Goal: Transaction & Acquisition: Purchase product/service

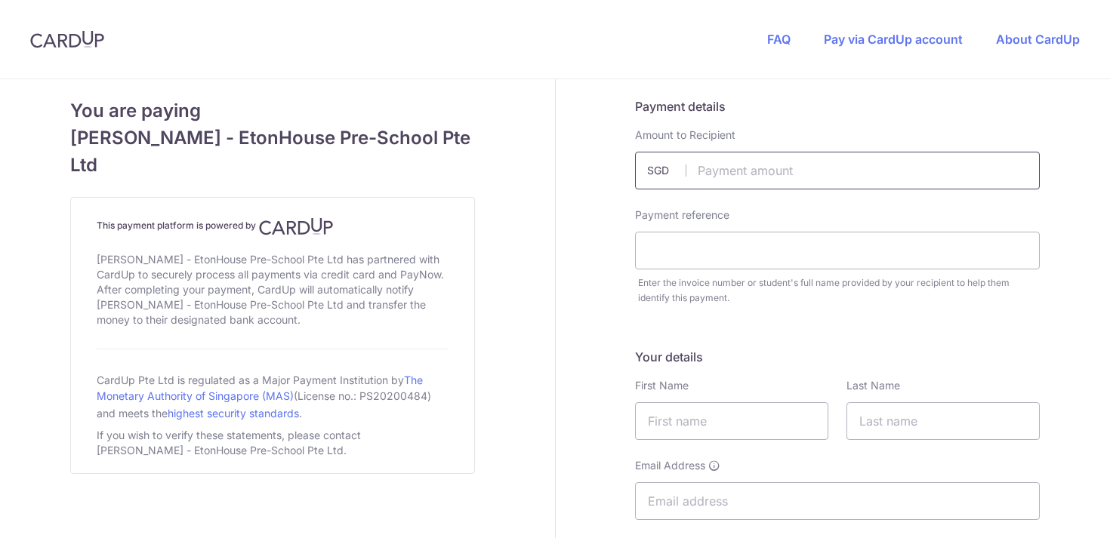
click at [755, 172] on input "text" at bounding box center [837, 171] width 405 height 38
click at [760, 171] on input "text" at bounding box center [837, 171] width 405 height 38
type input "4625.00"
type input "Ruhi Soni"
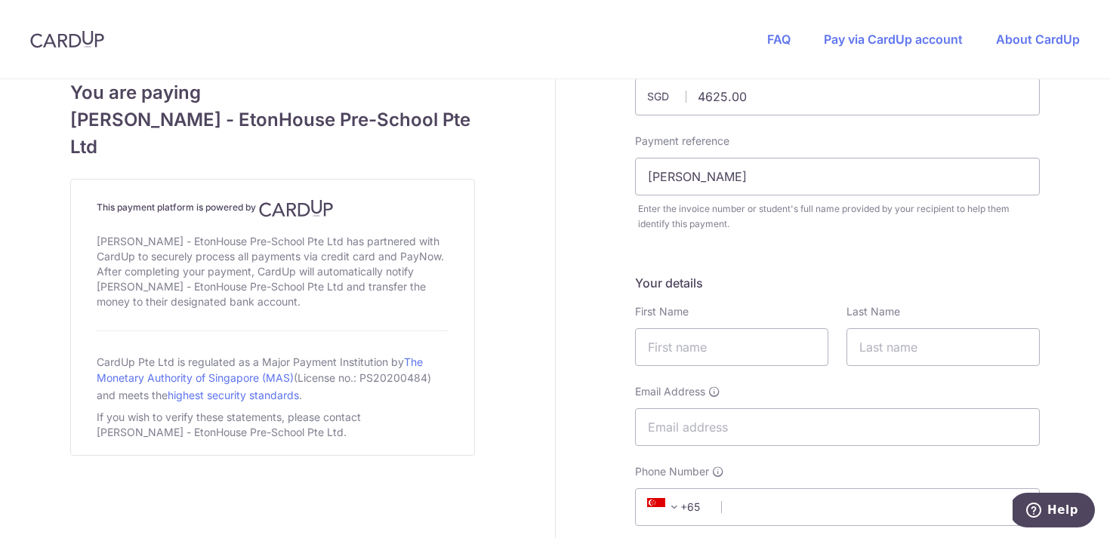
scroll to position [123, 0]
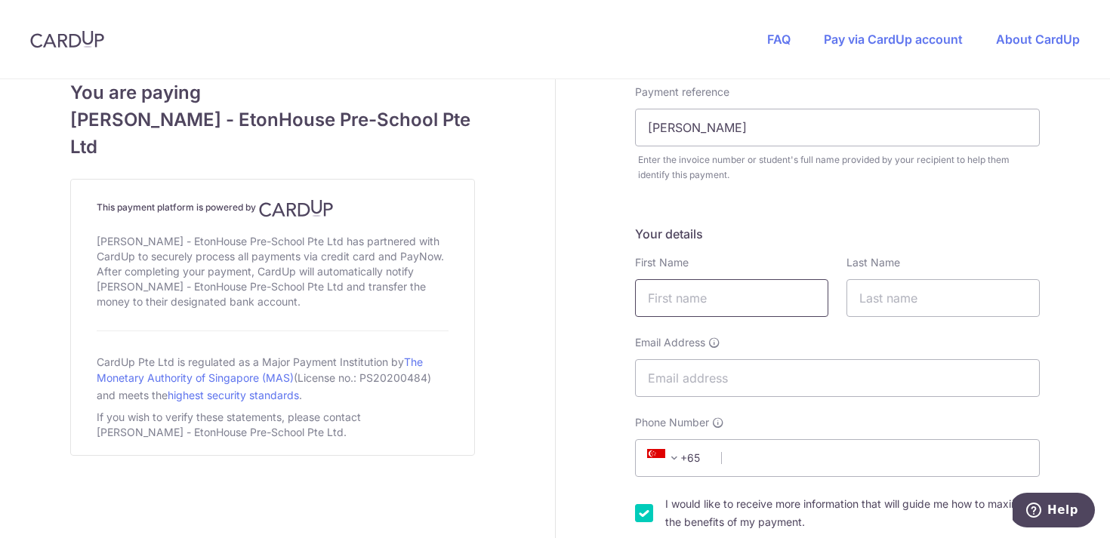
click at [725, 298] on input "text" at bounding box center [731, 298] width 193 height 38
type input "Anuj"
type input "Soni"
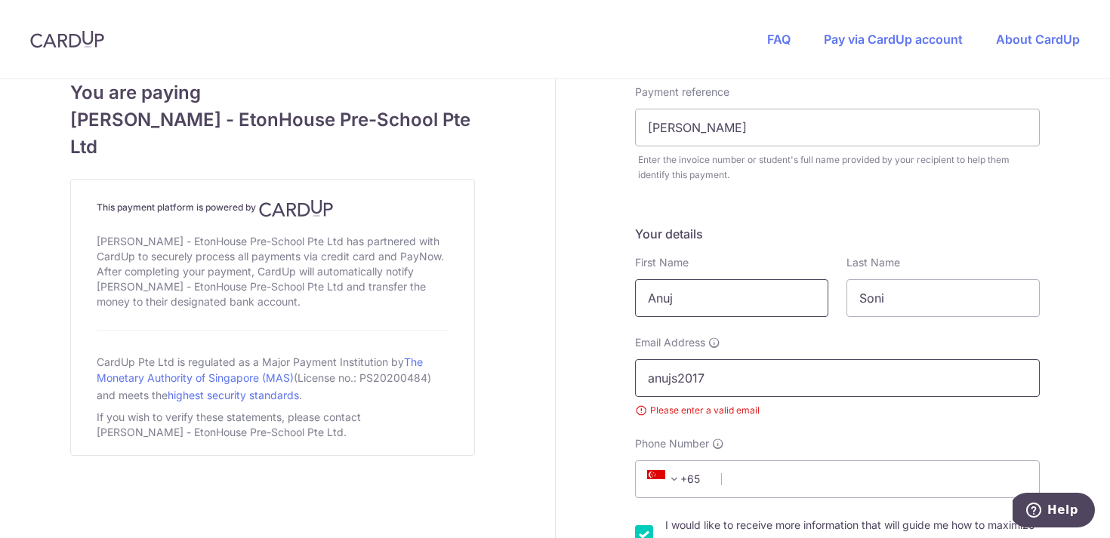
type input "anujs2017@email.iimcal.ac.in"
type input "6580309738"
select select "IN"
type input "97229"
type input "15408, NW dominion drive"
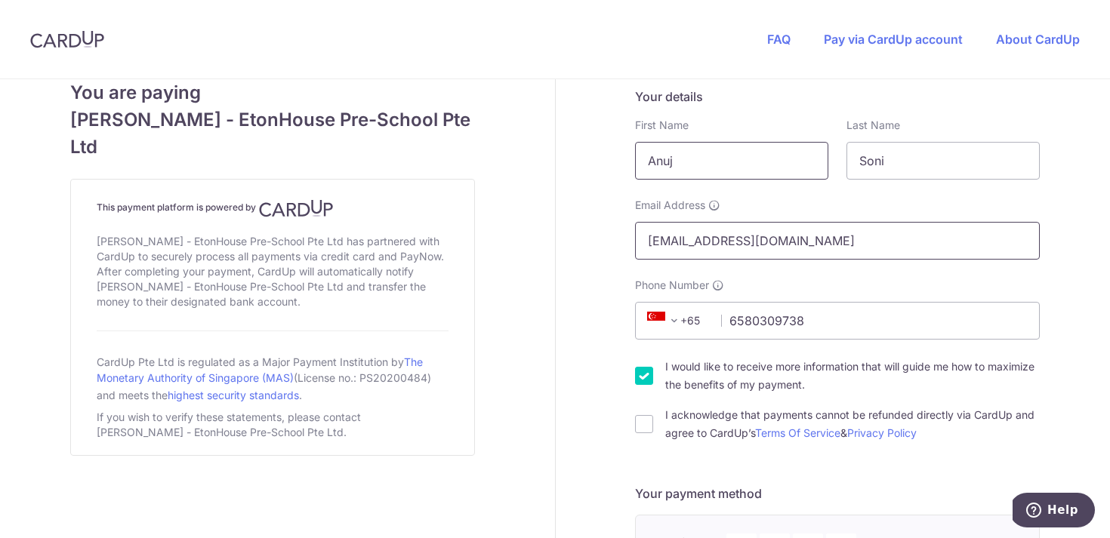
scroll to position [275, 0]
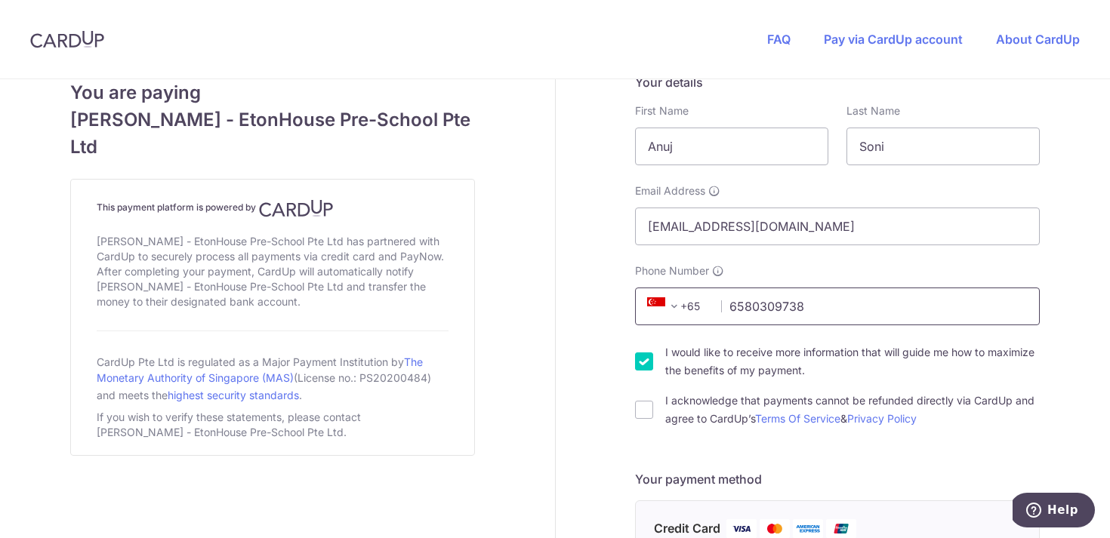
click at [748, 309] on input "6580309738" at bounding box center [837, 307] width 405 height 38
type input "86309738"
click at [614, 409] on div "Payment details Amount to Recipient 4625.00 SGD Payment reference Ruhi Soni Ent…" at bounding box center [838, 532] width 564 height 1456
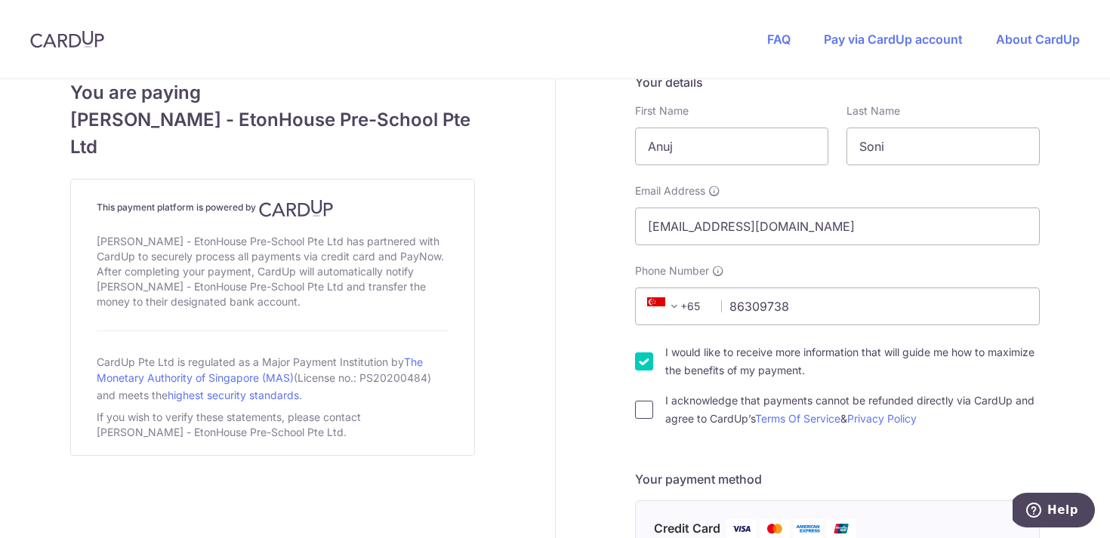
click at [645, 415] on input "I acknowledge that payments cannot be refunded directly via CardUp and agree to…" at bounding box center [644, 410] width 18 height 18
checkbox input "true"
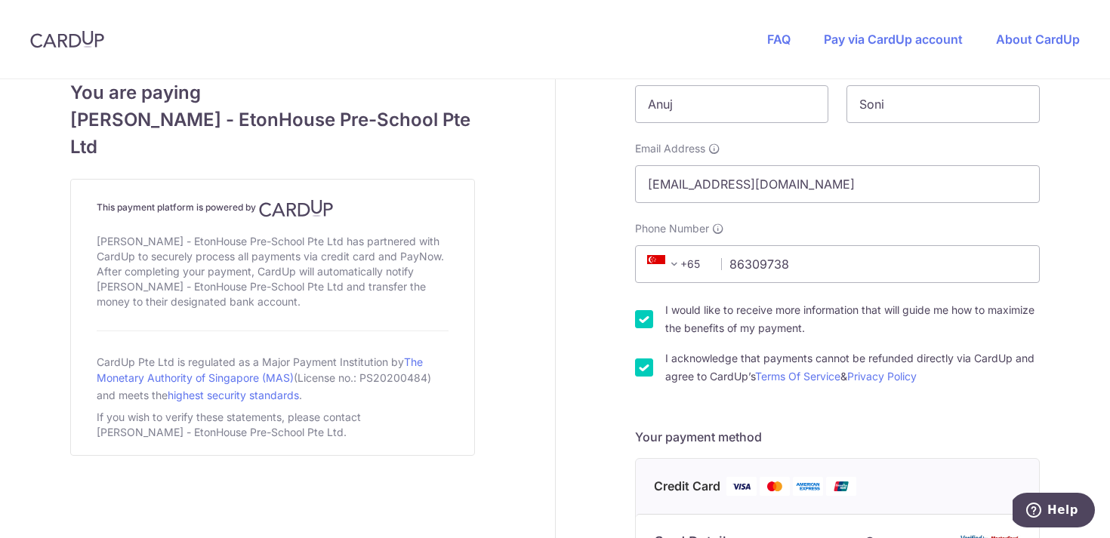
scroll to position [325, 0]
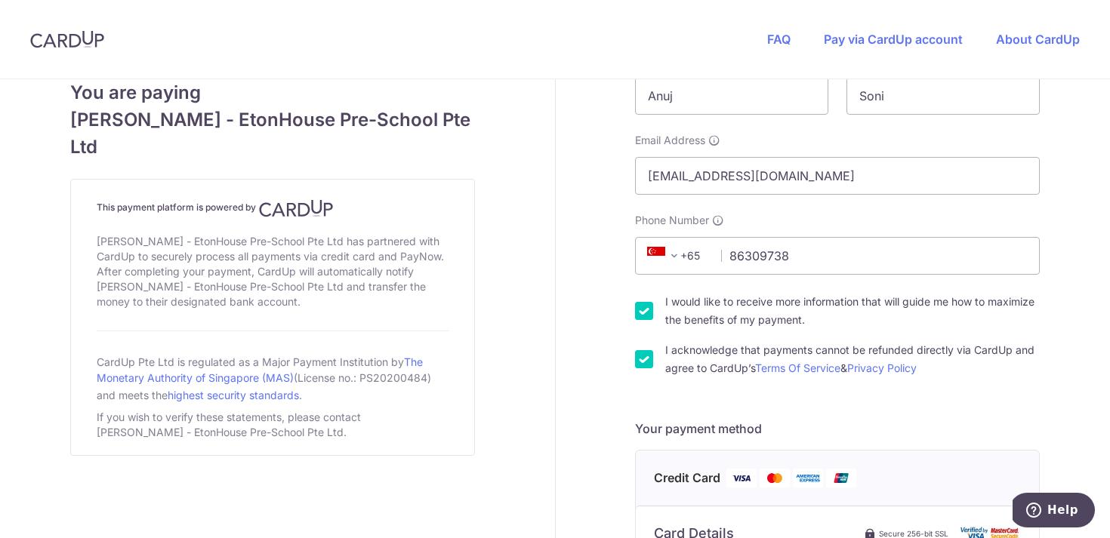
click at [644, 316] on input "I would like to receive more information that will guide me how to maximize the…" at bounding box center [644, 311] width 18 height 18
checkbox input "false"
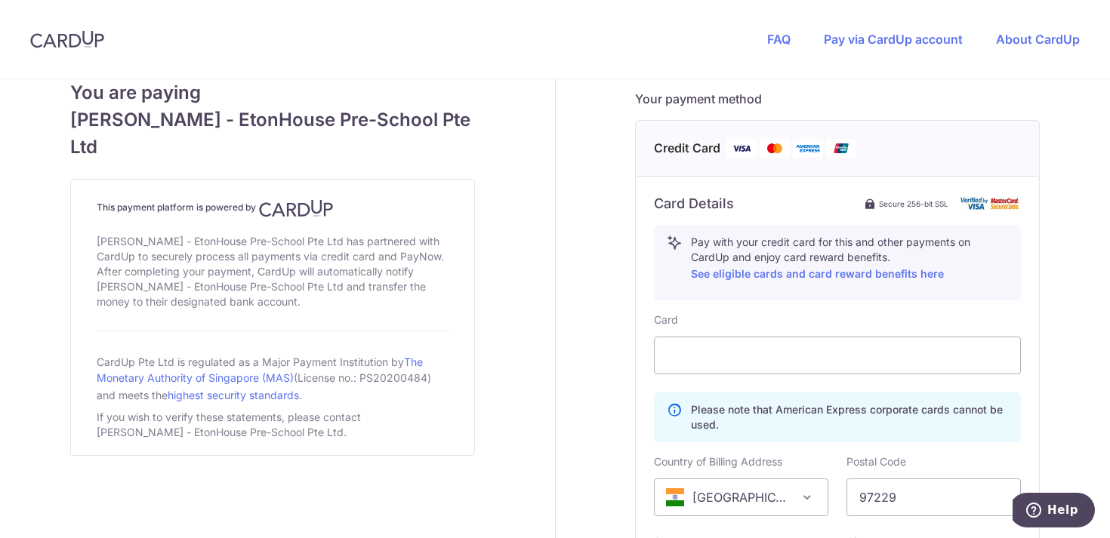
scroll to position [697, 0]
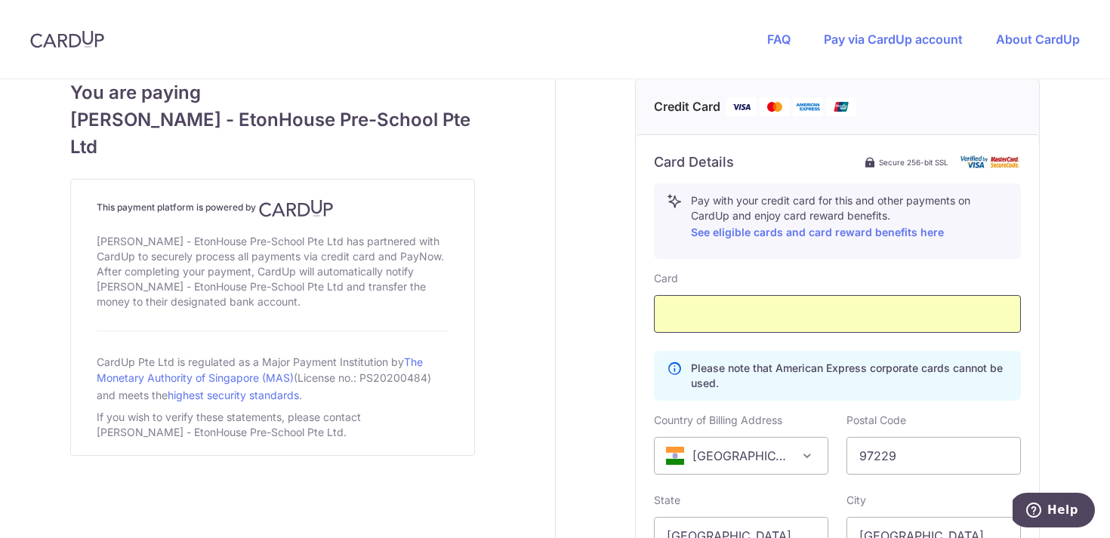
click at [738, 325] on div at bounding box center [837, 314] width 367 height 38
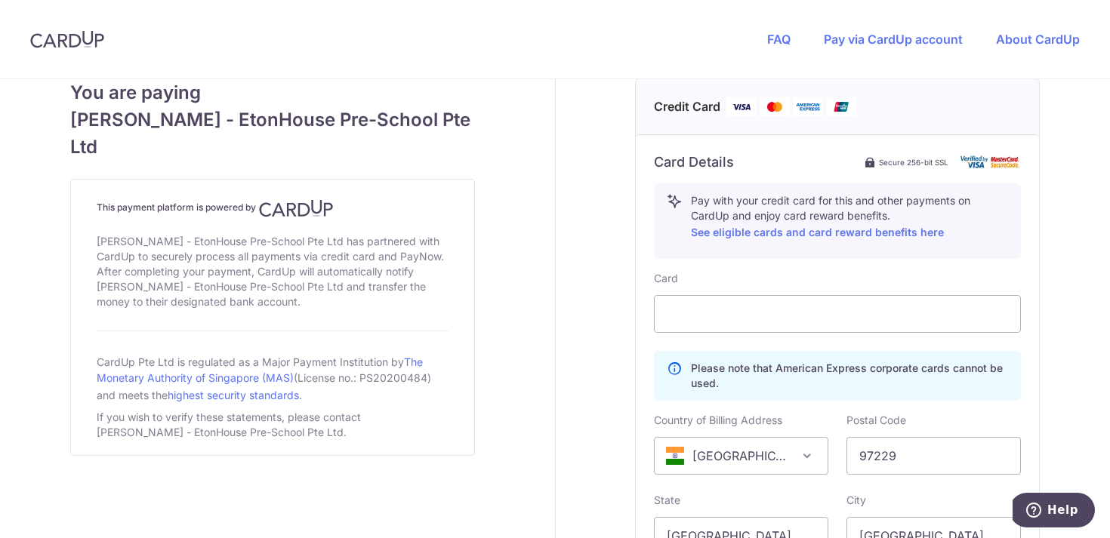
click at [639, 372] on div "Card Details Secure 256-bit SSL Pay with your credit card for this and other pa…" at bounding box center [837, 421] width 403 height 575
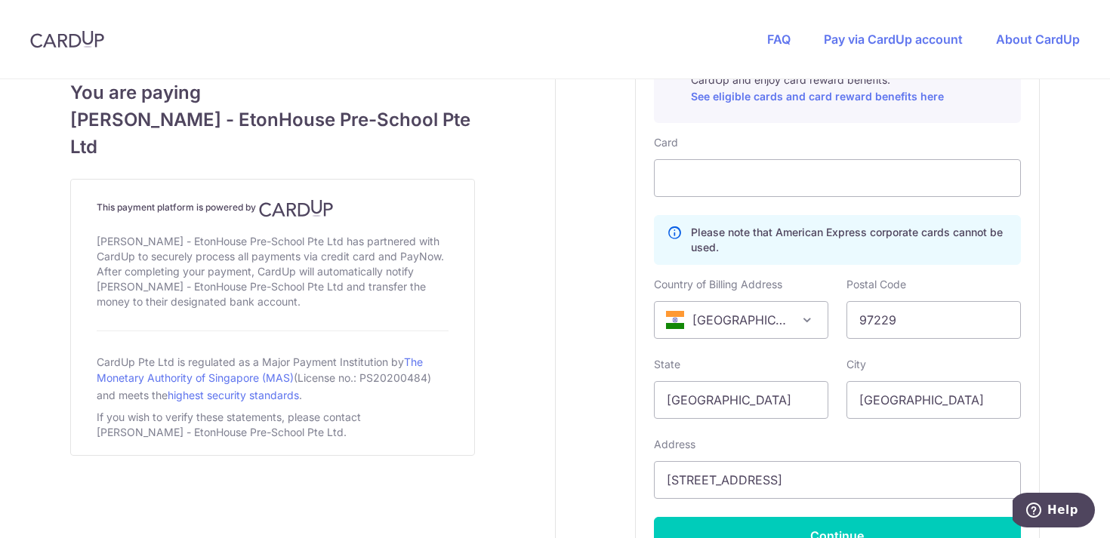
scroll to position [840, 0]
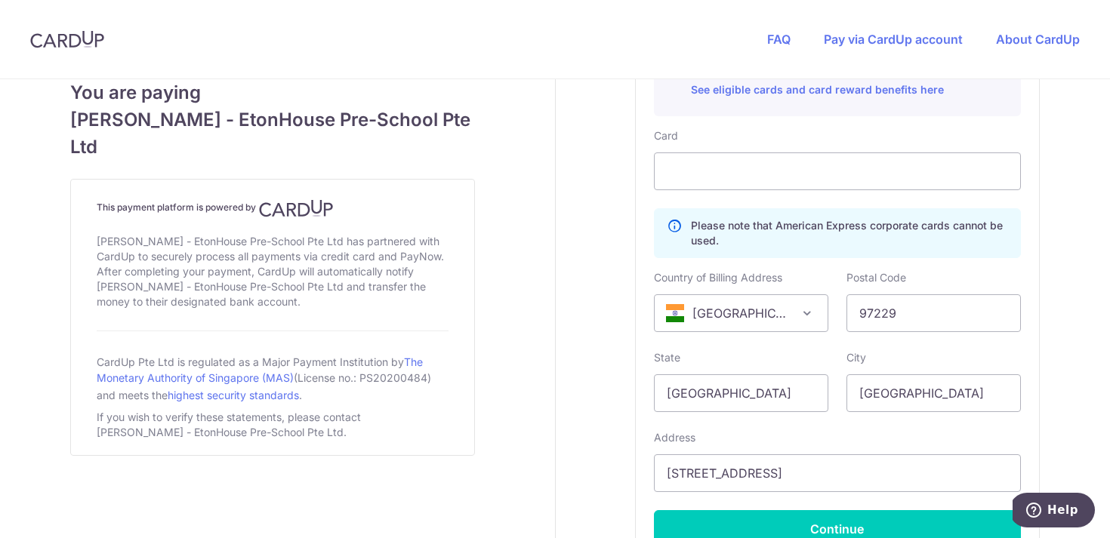
click at [799, 319] on span "[GEOGRAPHIC_DATA]" at bounding box center [741, 313] width 174 height 38
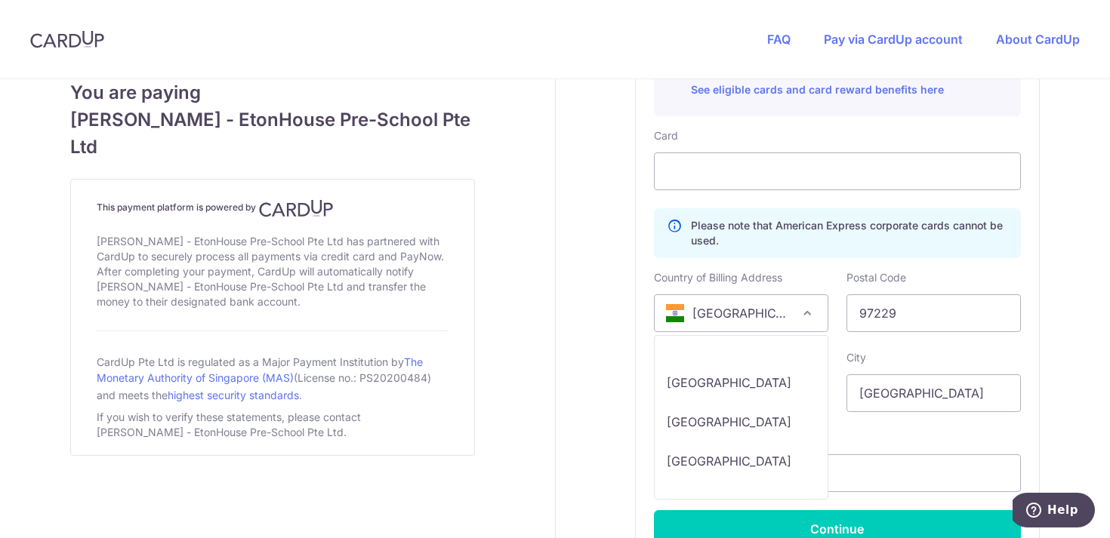
scroll to position [3999, 0]
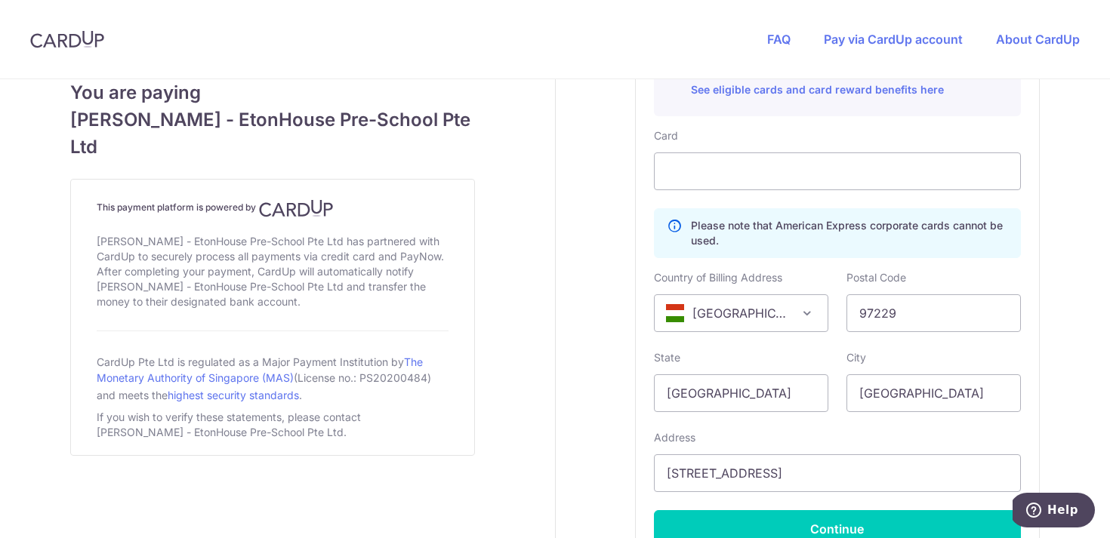
click at [749, 316] on span "[GEOGRAPHIC_DATA]" at bounding box center [741, 313] width 173 height 36
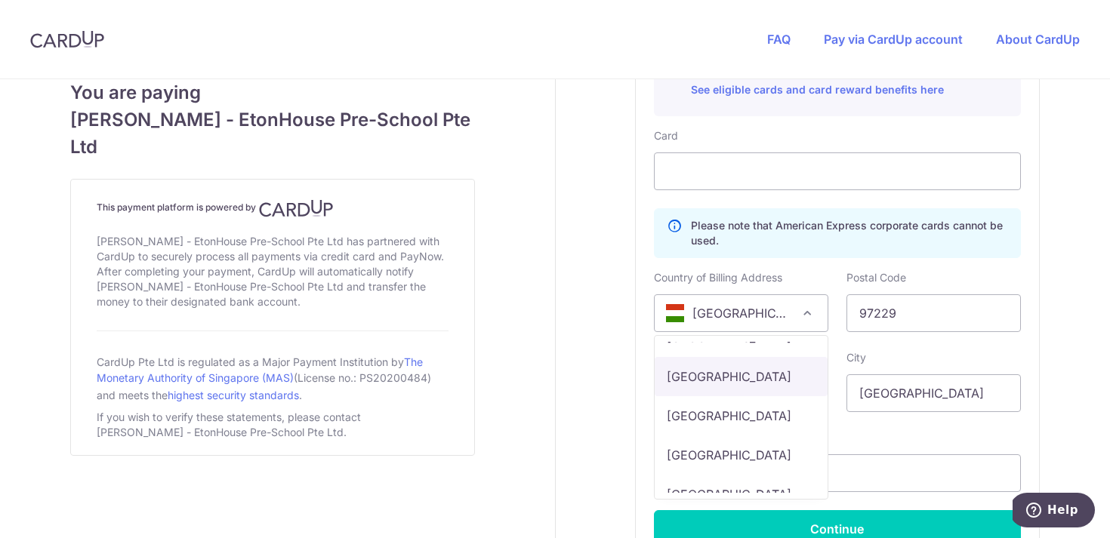
scroll to position [7987, 0]
select select "SG"
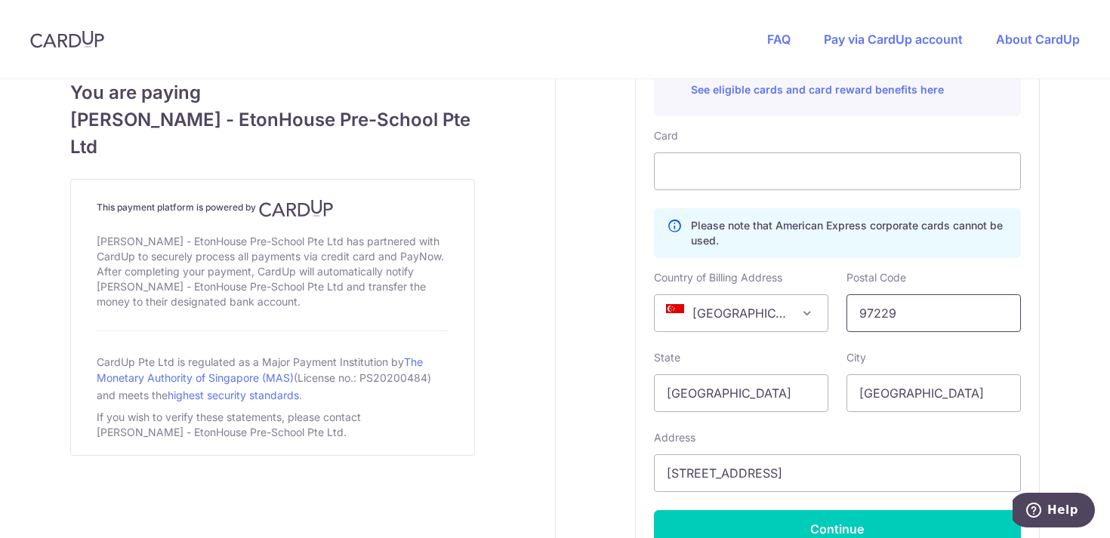
click at [877, 313] on input "97229" at bounding box center [933, 313] width 174 height 38
type input "259426"
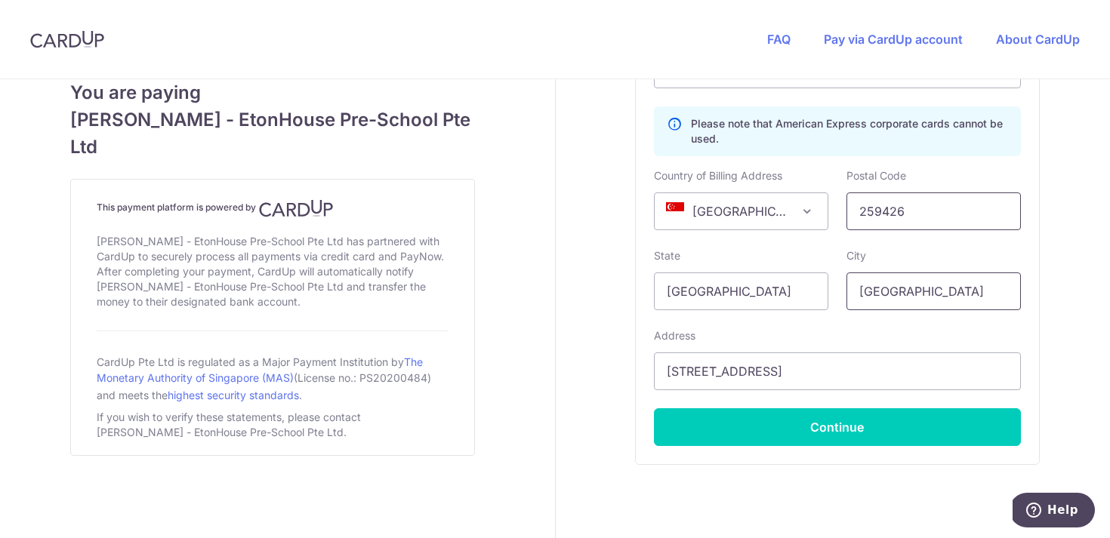
scroll to position [997, 0]
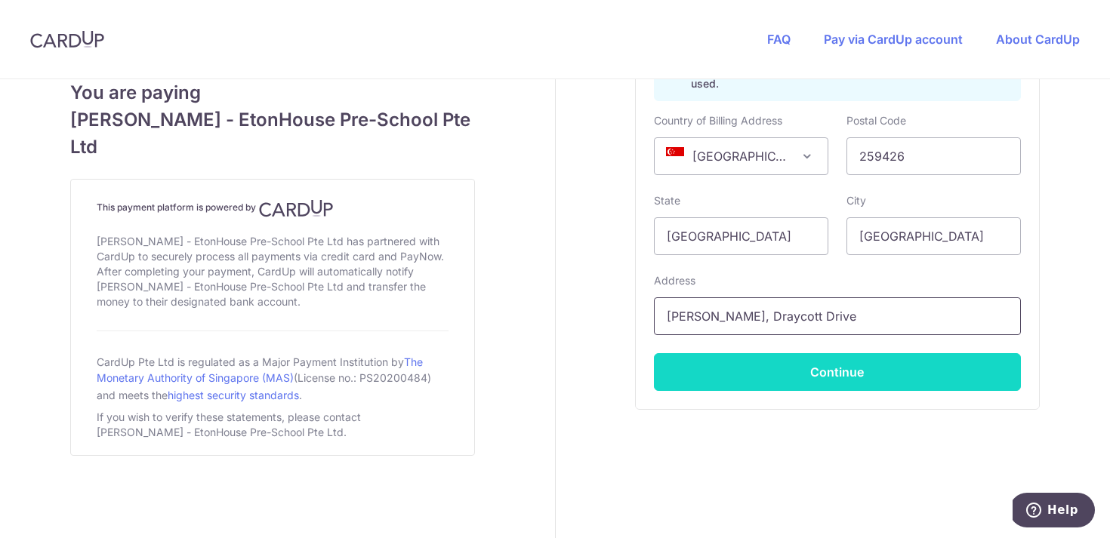
type input "JC Draycott, Draycott Drive"
click at [856, 368] on button "Continue" at bounding box center [837, 372] width 367 height 38
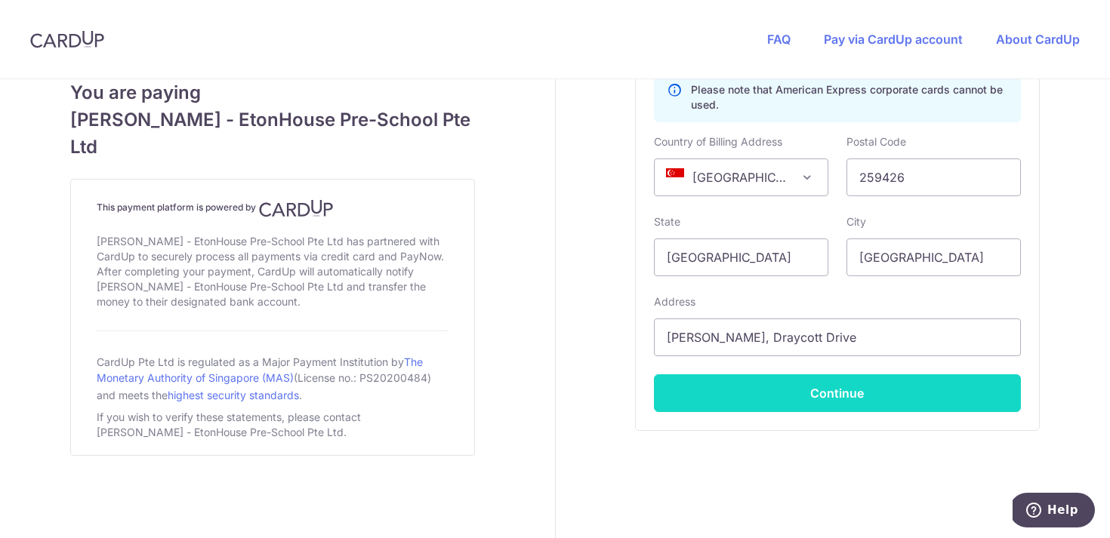
scroll to position [692, 0]
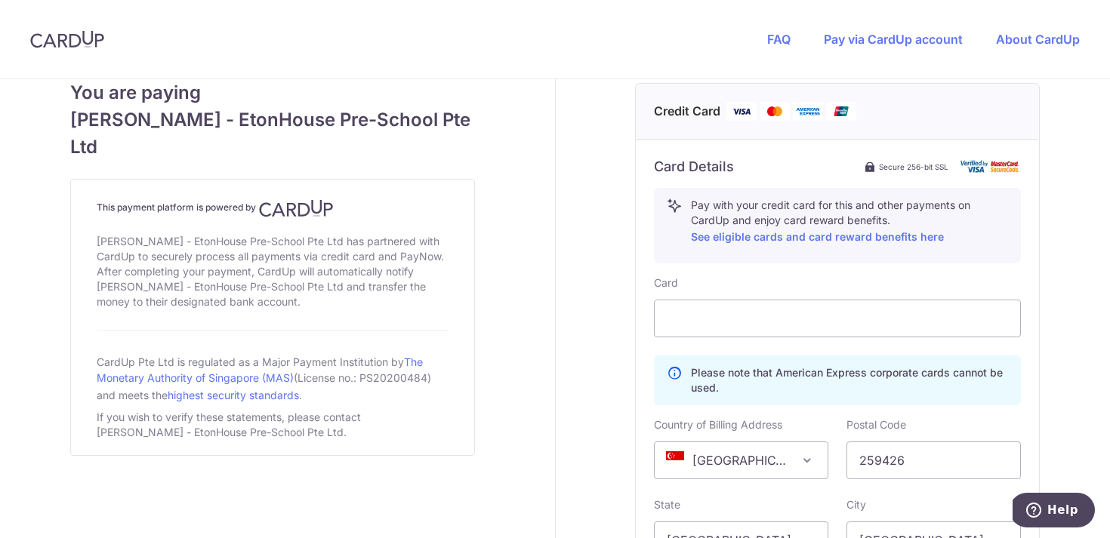
click at [1063, 356] on div "Payment details Amount to Recipient 4625.00 SGD Payment reference Ruhi Soni Ent…" at bounding box center [838, 115] width 564 height 1456
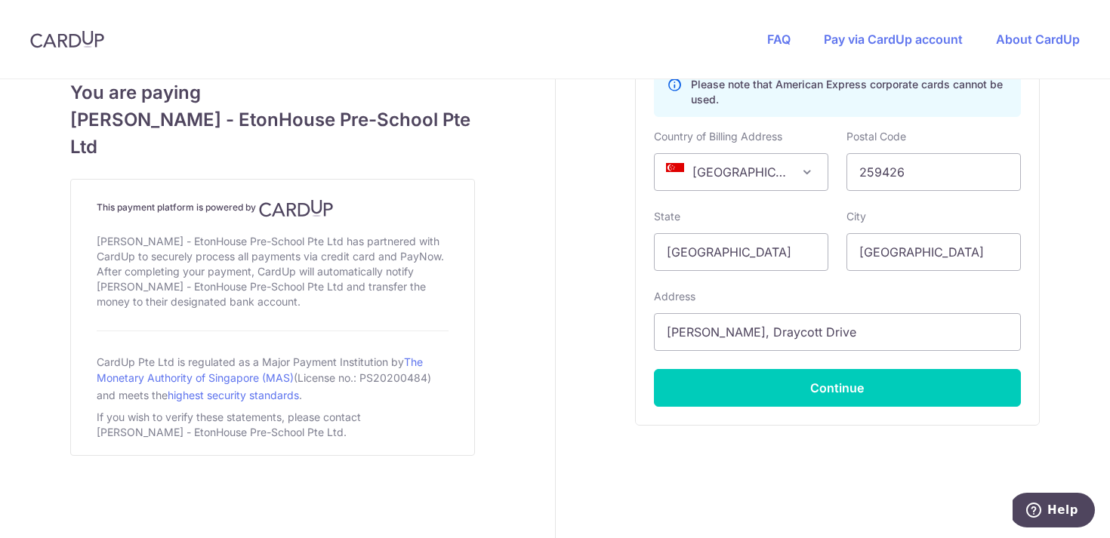
scroll to position [997, 0]
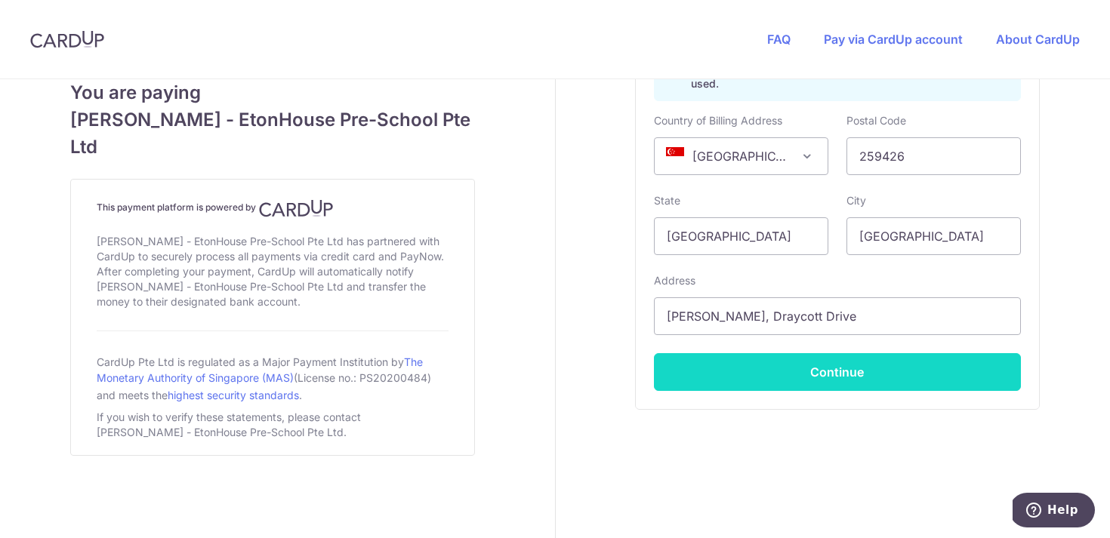
click at [868, 372] on button "Continue" at bounding box center [837, 372] width 367 height 38
type input "**** 4519"
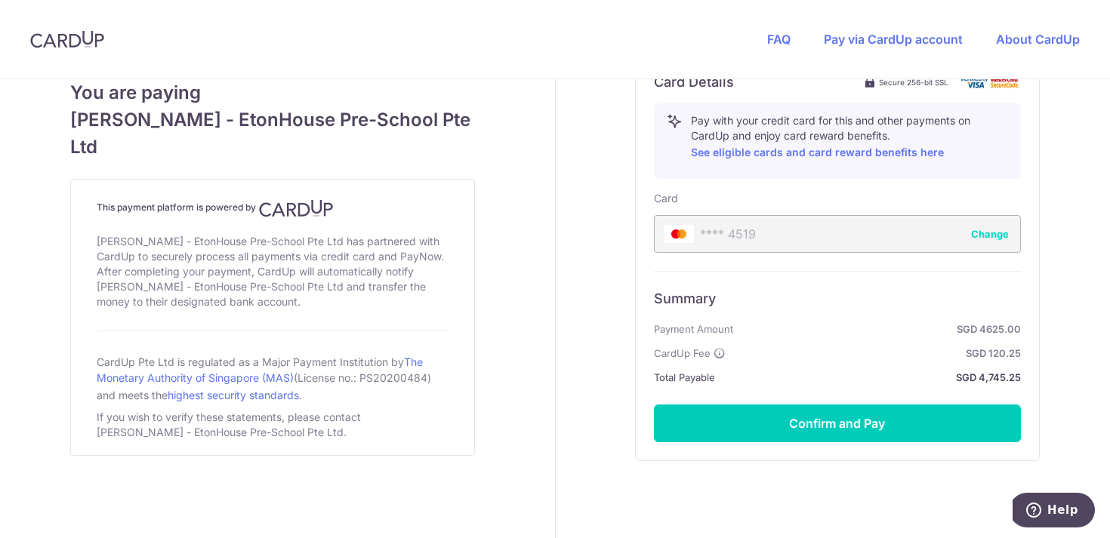
scroll to position [779, 0]
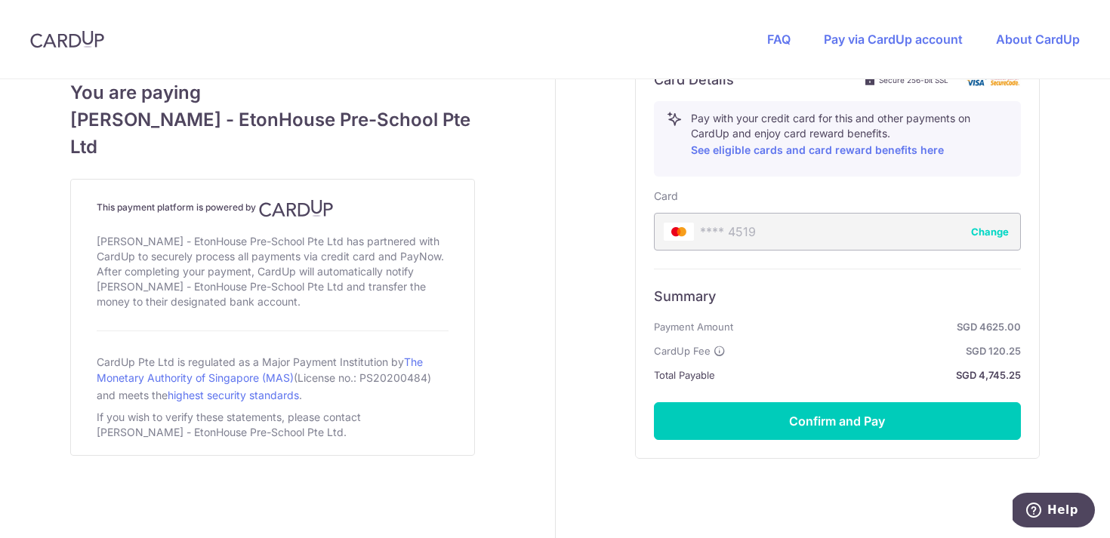
click at [1001, 234] on button "Change" at bounding box center [990, 231] width 38 height 15
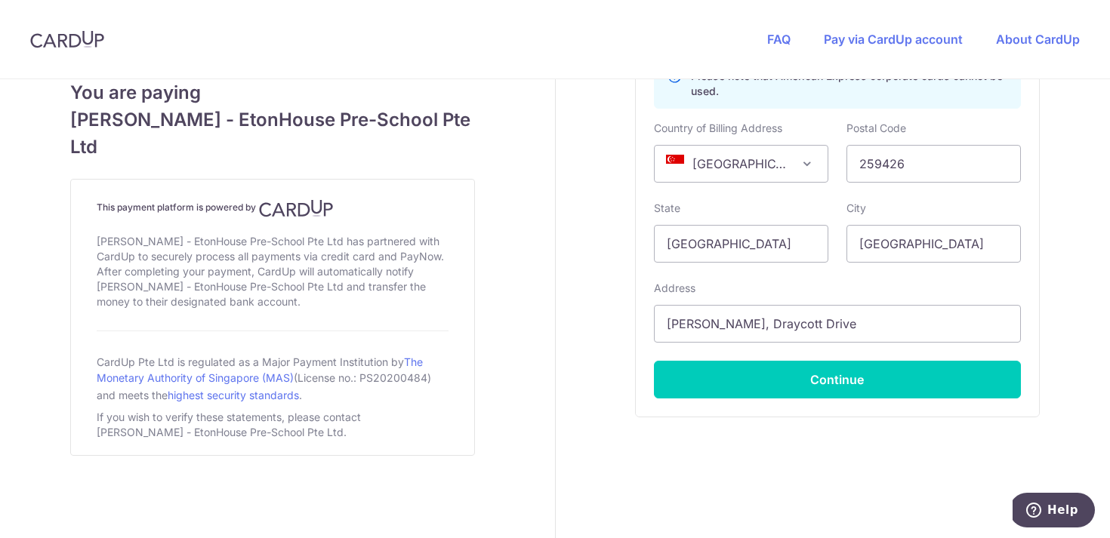
scroll to position [997, 0]
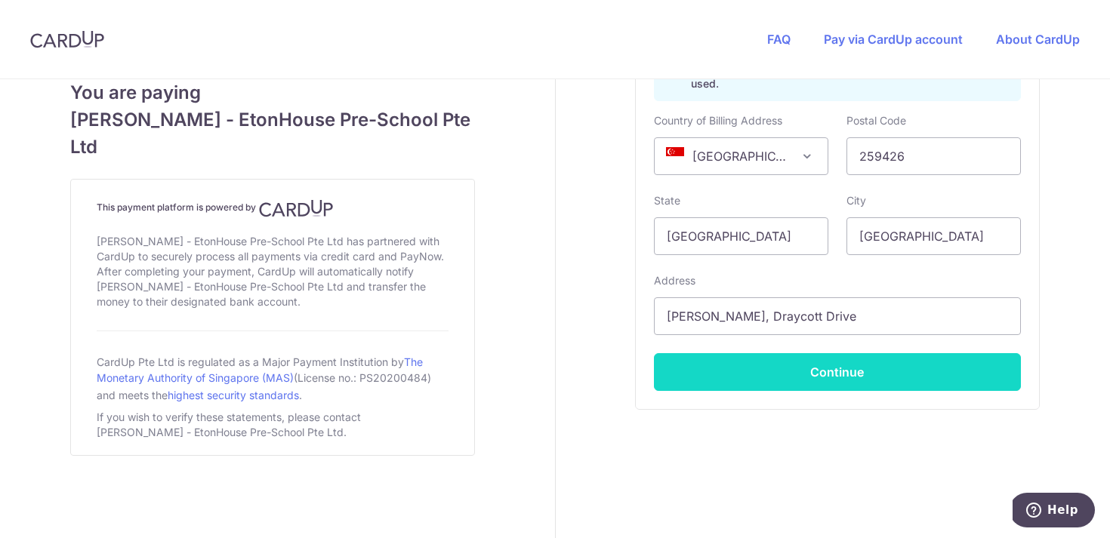
click at [849, 368] on button "Continue" at bounding box center [837, 372] width 367 height 38
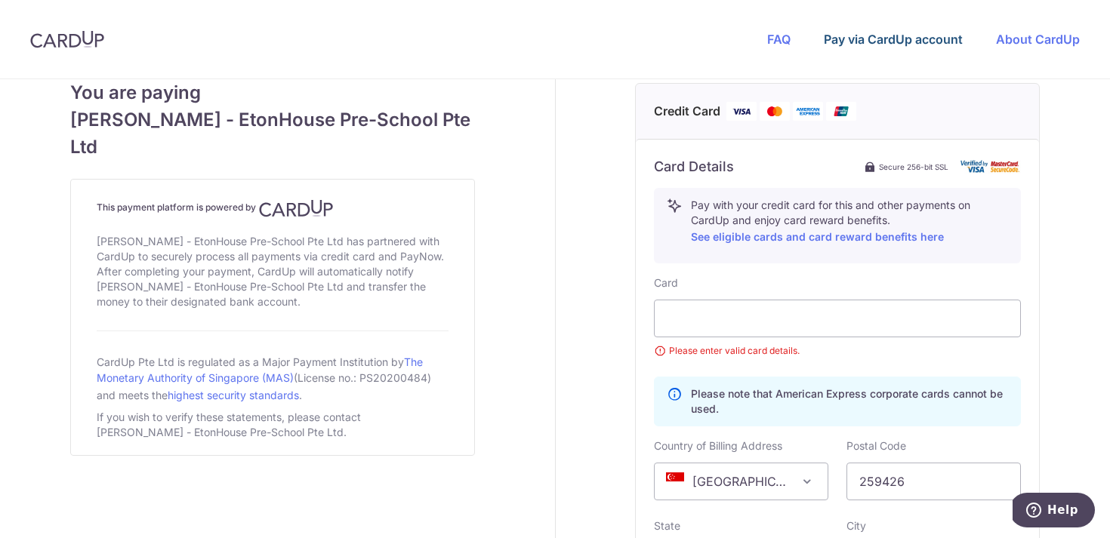
click at [936, 38] on link "Pay via CardUp account" at bounding box center [893, 39] width 139 height 15
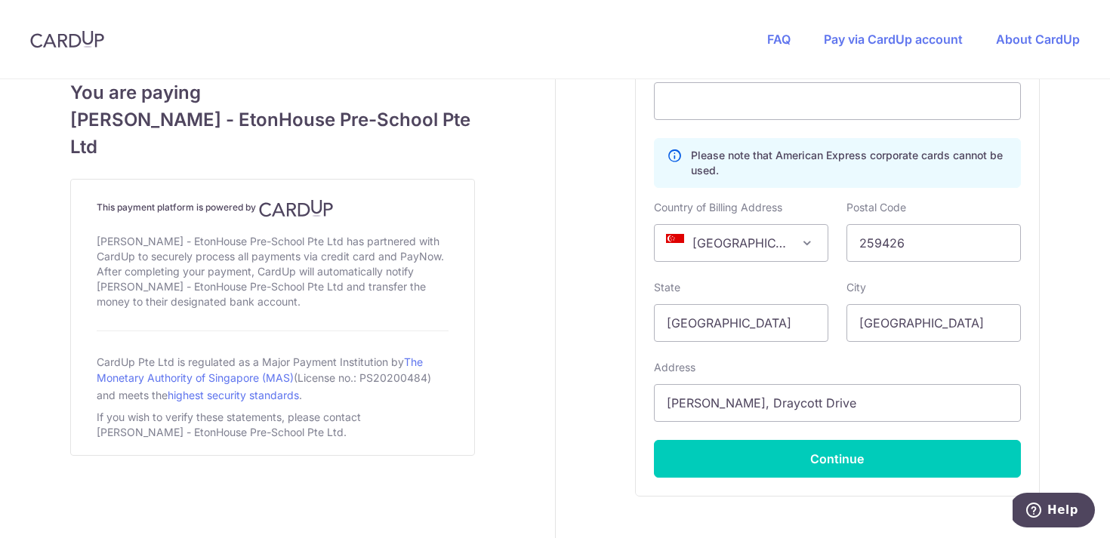
scroll to position [977, 0]
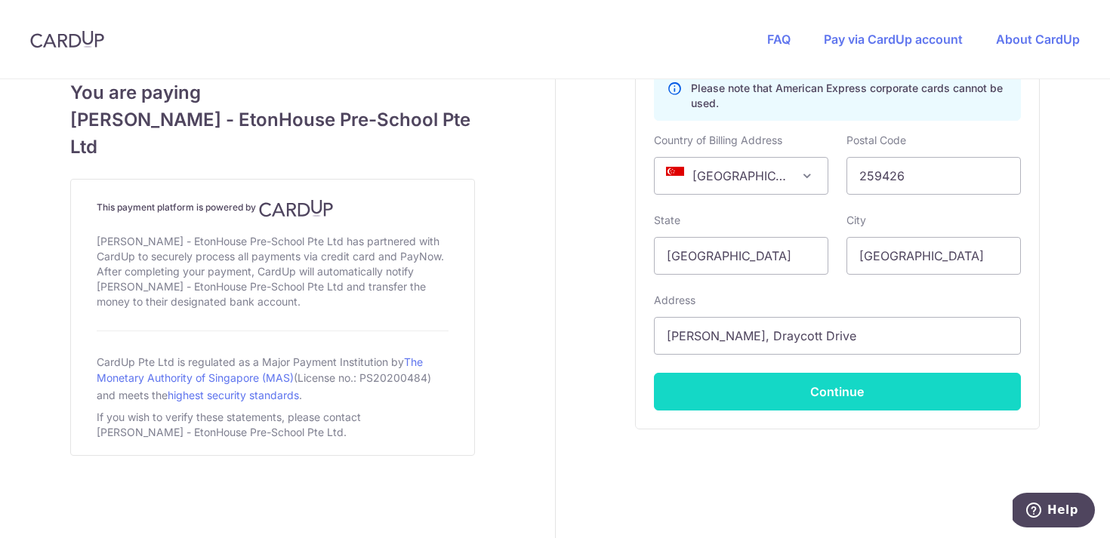
click at [837, 395] on button "Continue" at bounding box center [837, 392] width 367 height 38
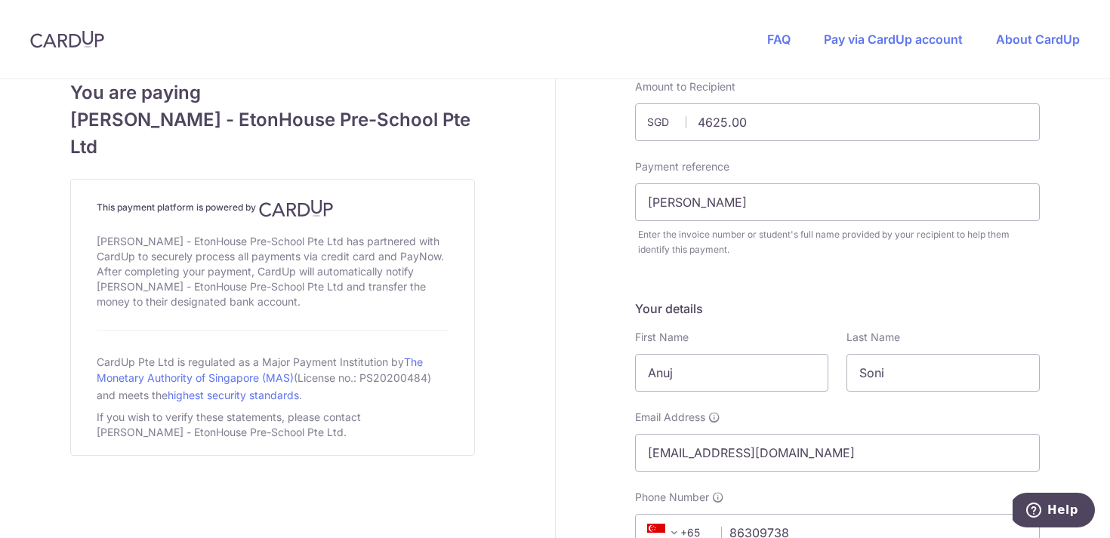
scroll to position [0, 0]
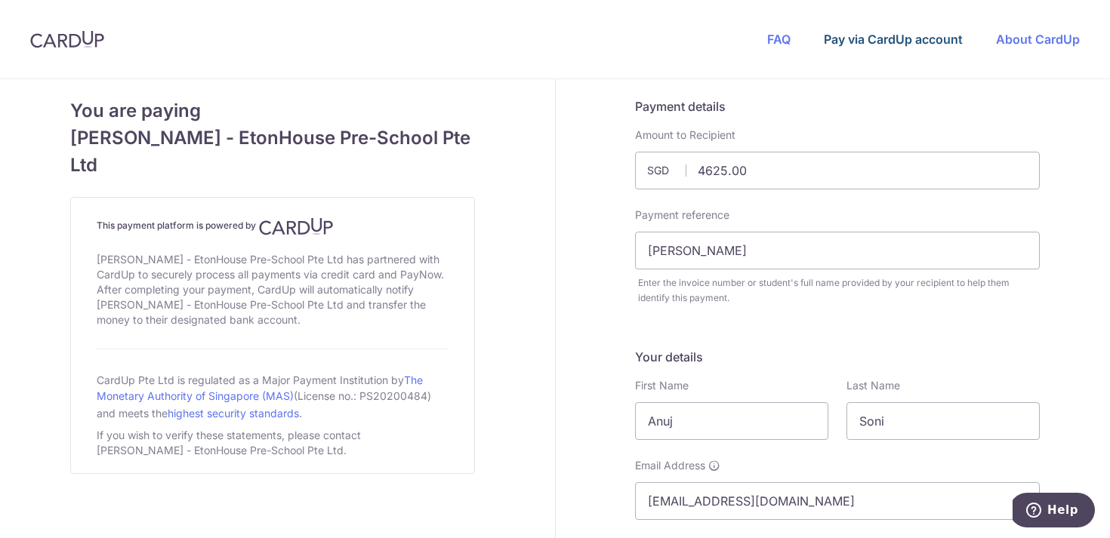
click at [901, 42] on link "Pay via CardUp account" at bounding box center [893, 39] width 139 height 15
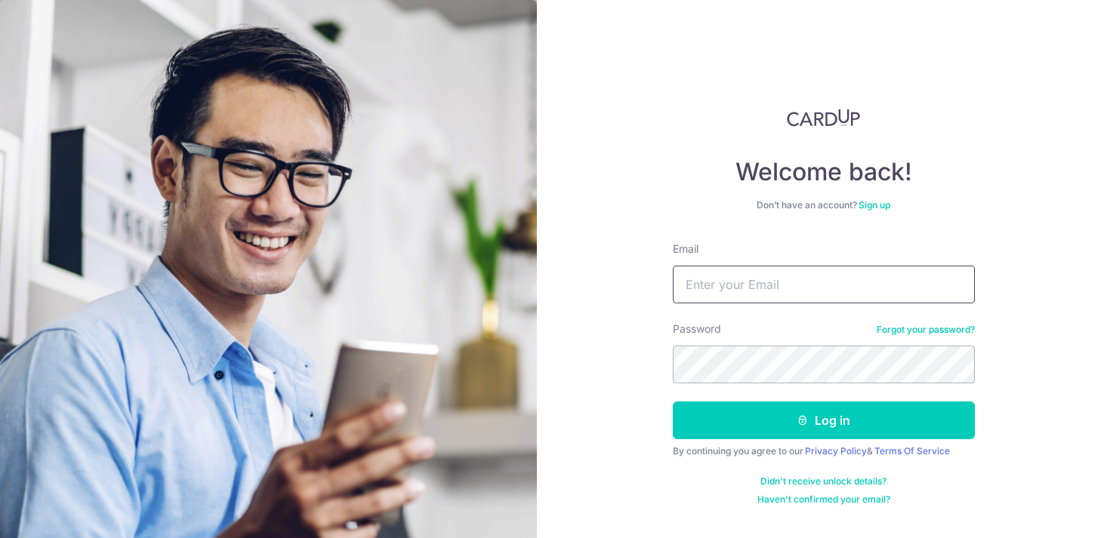
click at [770, 283] on input "Email" at bounding box center [824, 285] width 302 height 38
click at [884, 202] on link "Sign up" at bounding box center [875, 204] width 32 height 11
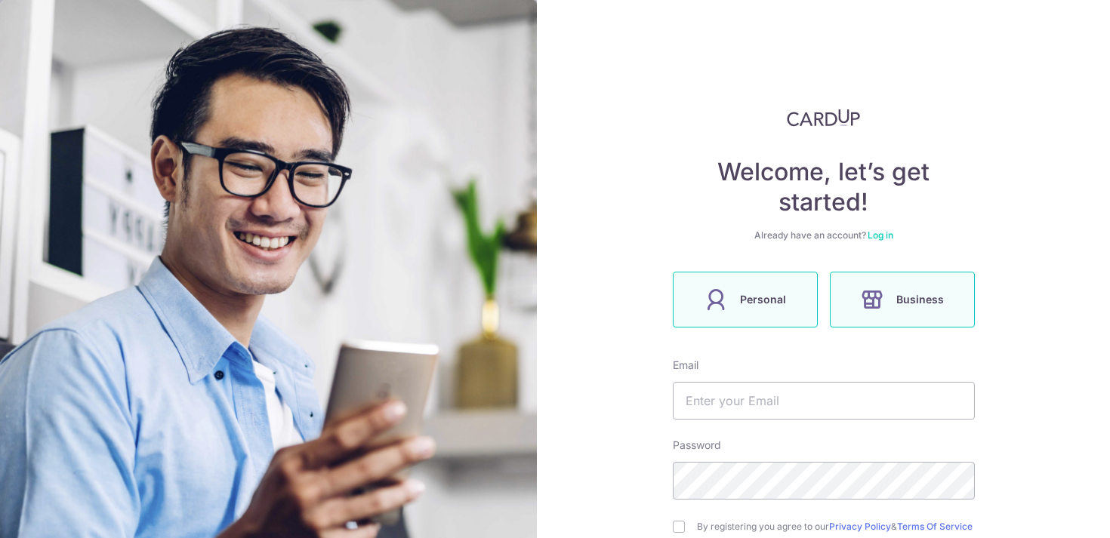
click at [788, 294] on label "Personal" at bounding box center [745, 300] width 145 height 56
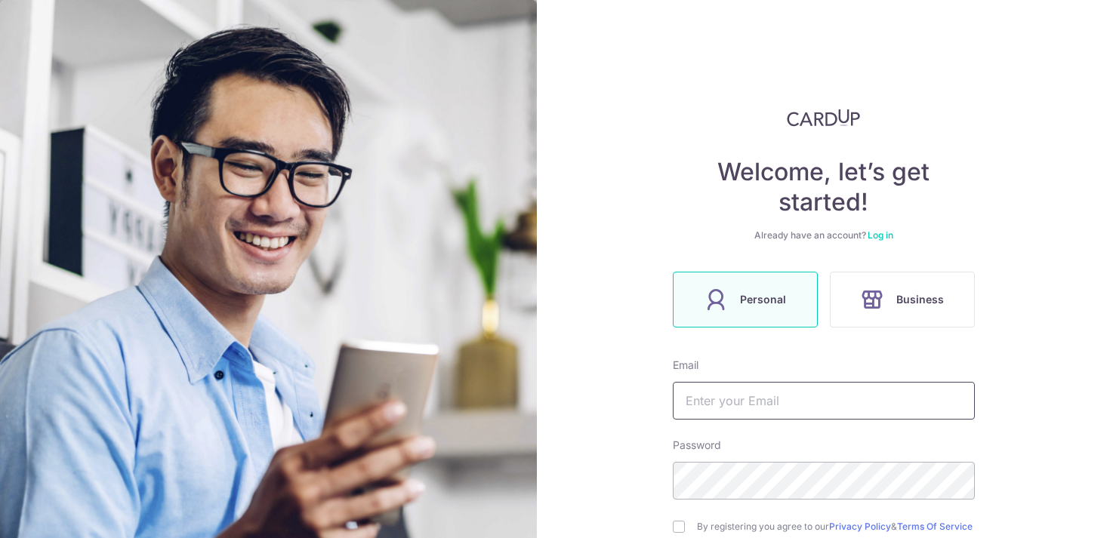
click at [752, 396] on input "text" at bounding box center [824, 401] width 302 height 38
type input "anujsoni004@yahoo.com"
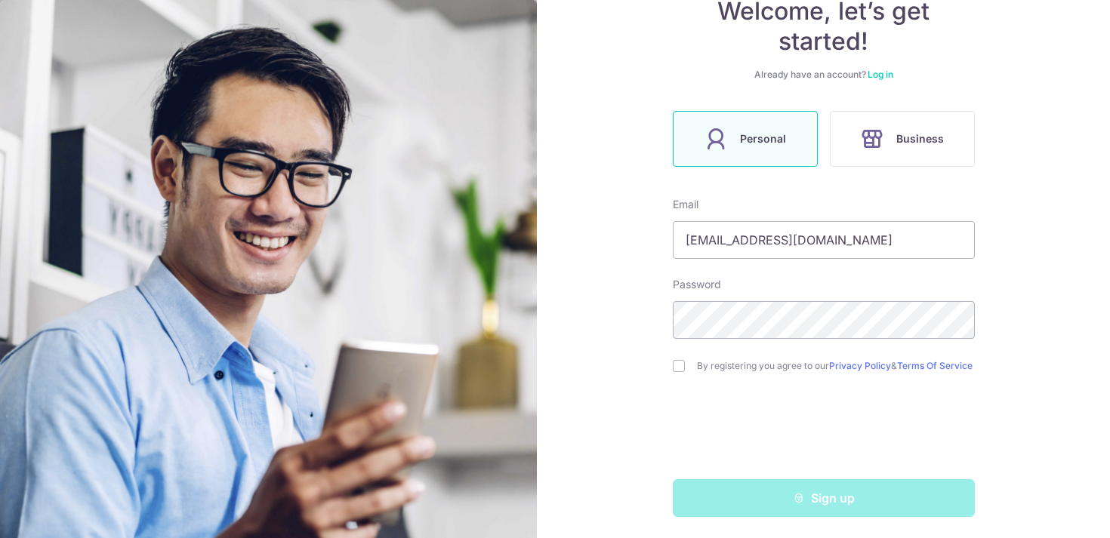
scroll to position [170, 0]
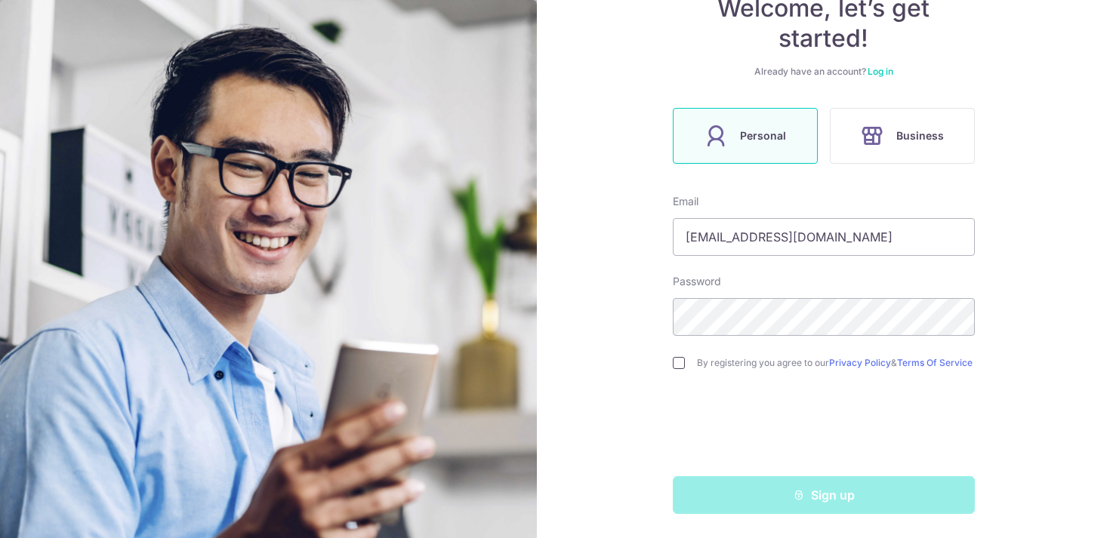
click at [679, 358] on input "checkbox" at bounding box center [679, 363] width 12 height 12
checkbox input "true"
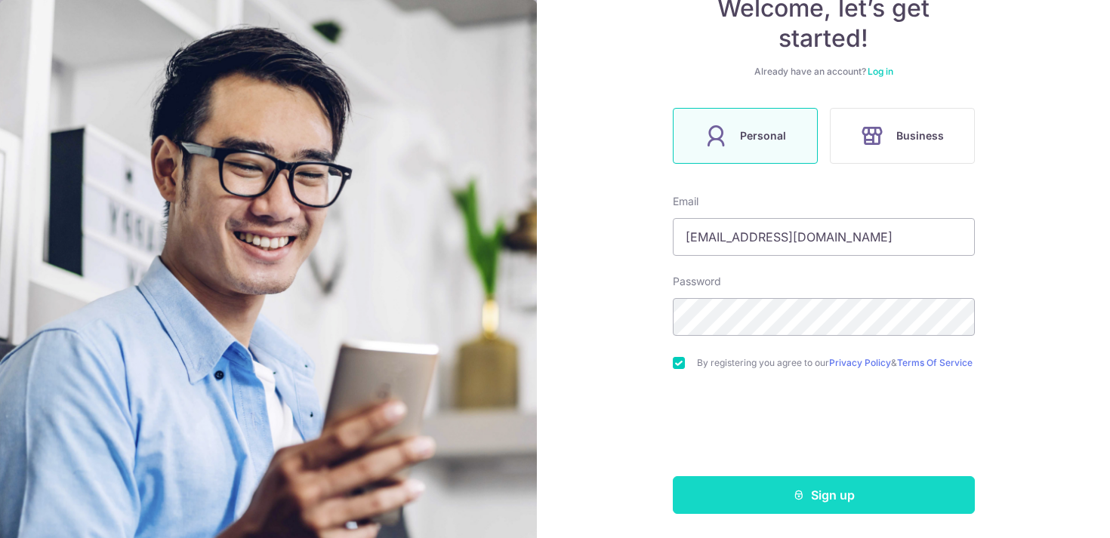
click at [832, 497] on button "Sign up" at bounding box center [824, 495] width 302 height 38
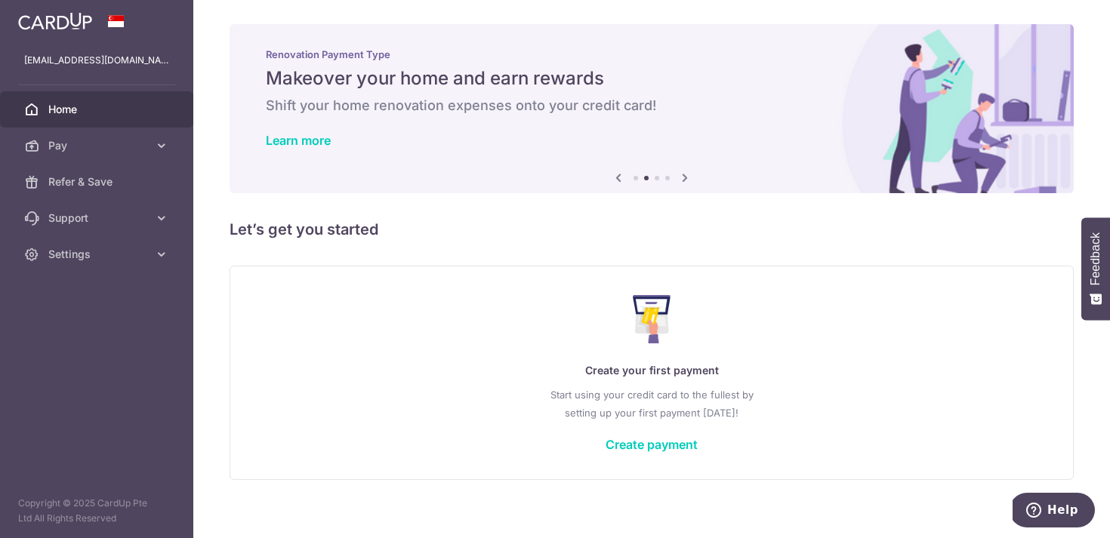
scroll to position [13, 0]
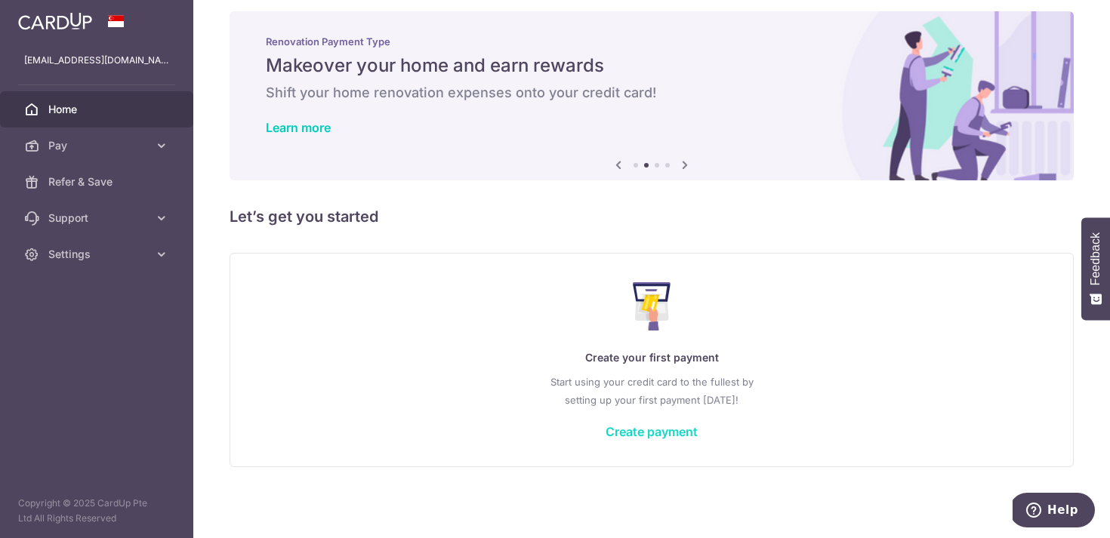
click at [661, 430] on link "Create payment" at bounding box center [652, 431] width 92 height 15
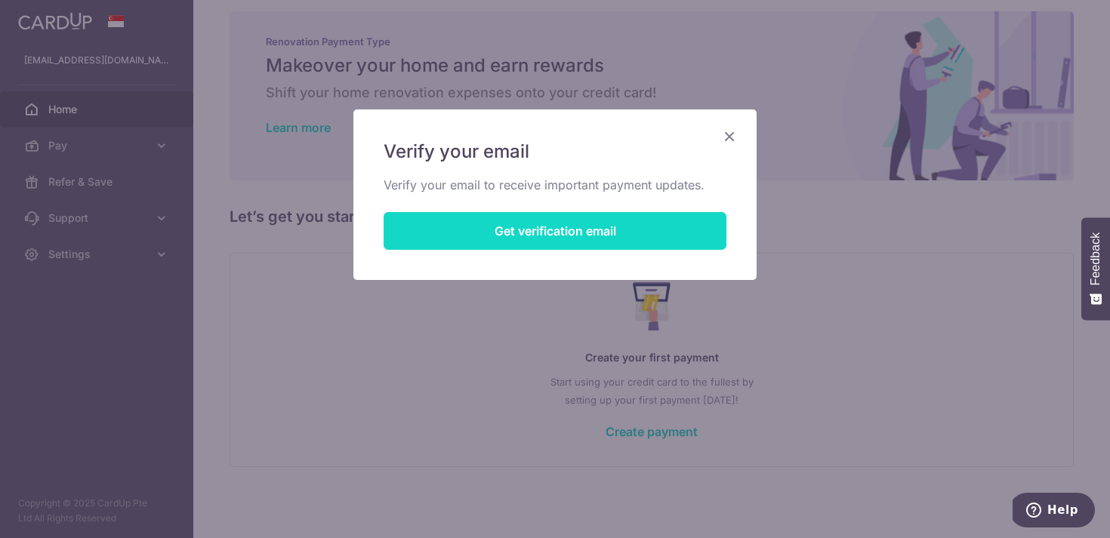
click at [576, 226] on button "Get verification email" at bounding box center [555, 231] width 343 height 38
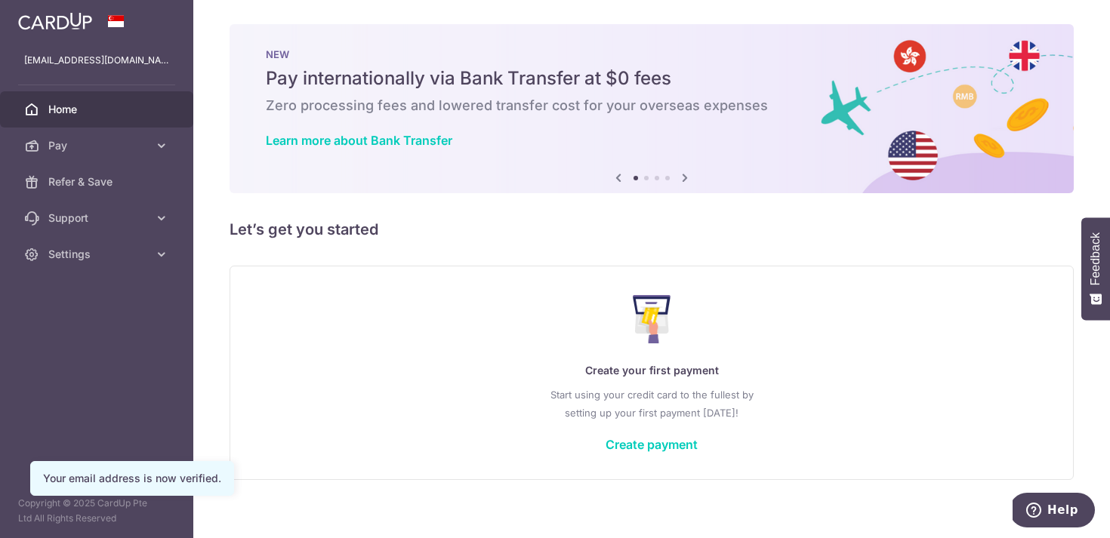
scroll to position [13, 0]
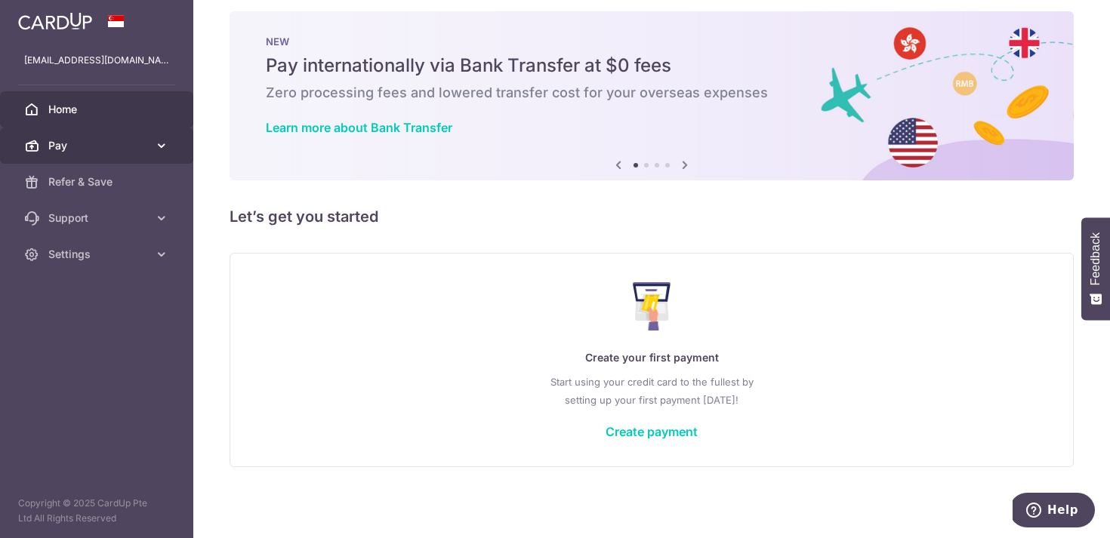
click at [164, 146] on icon at bounding box center [161, 145] width 15 height 15
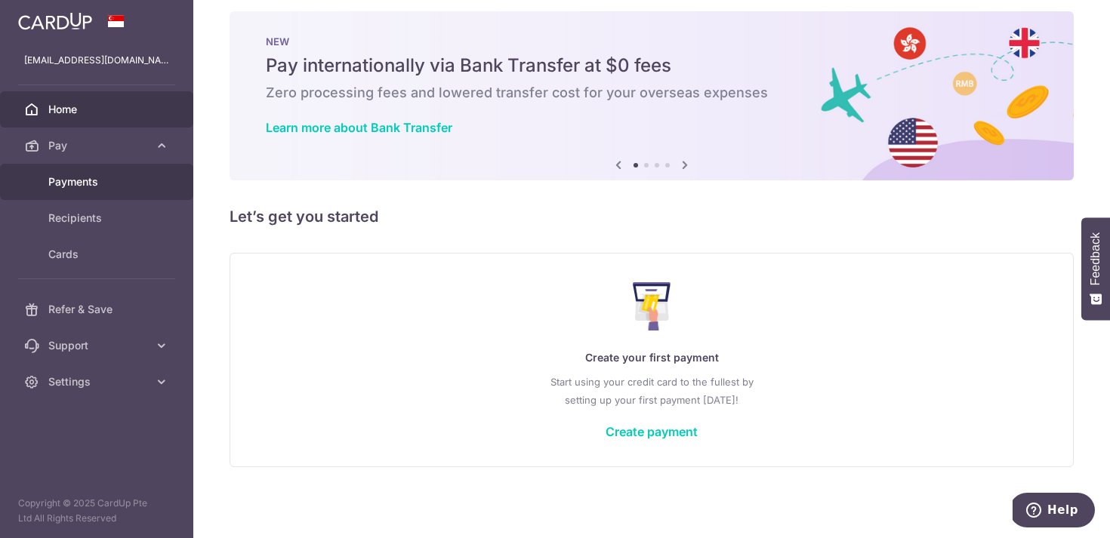
click at [88, 183] on span "Payments" at bounding box center [98, 181] width 100 height 15
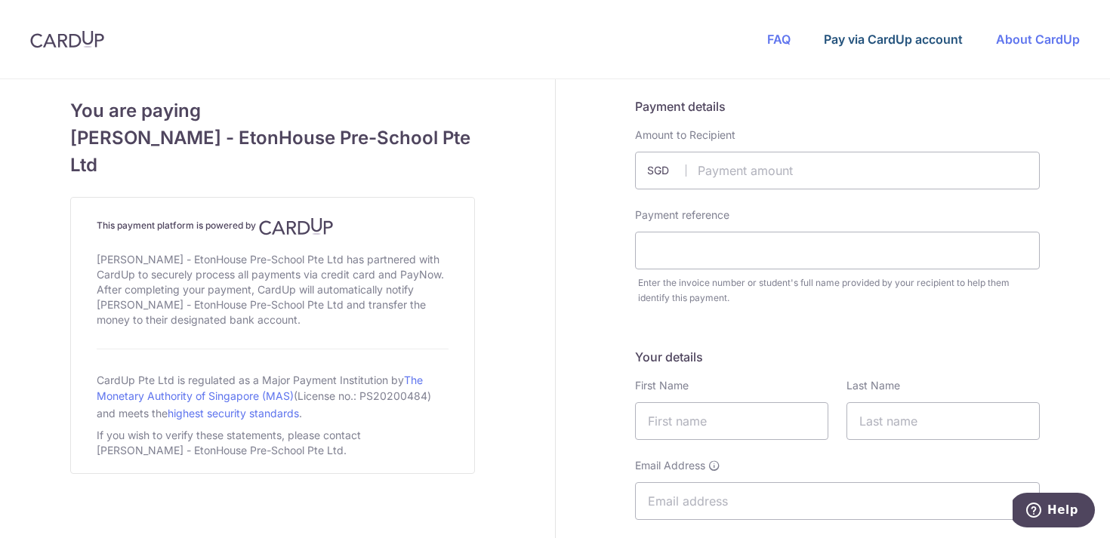
click at [908, 42] on link "Pay via CardUp account" at bounding box center [893, 39] width 139 height 15
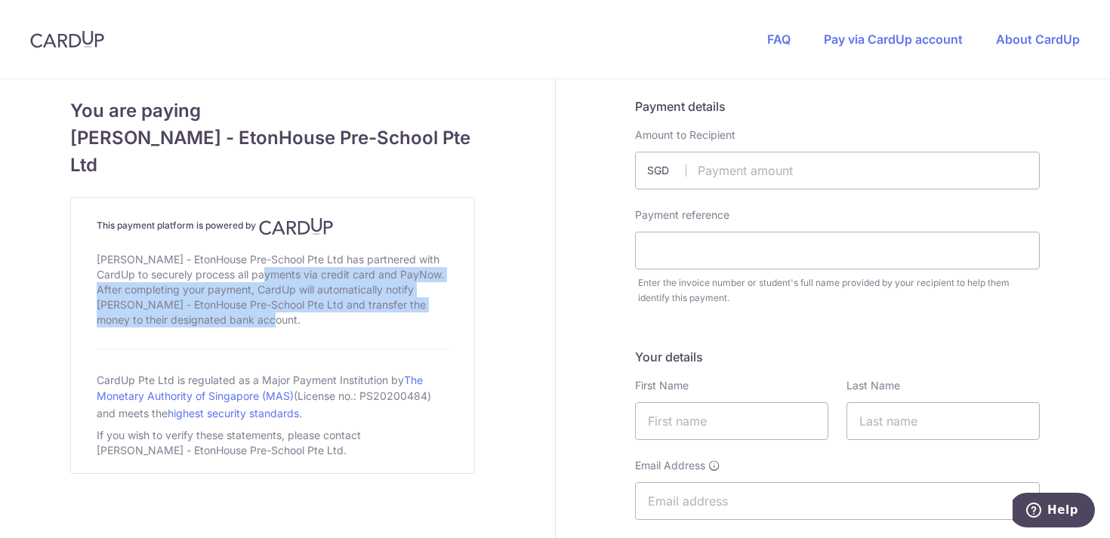
drag, startPoint x: 213, startPoint y: 251, endPoint x: 286, endPoint y: 294, distance: 85.0
click at [286, 294] on div "Newton - EtonHouse Pre-School Pte Ltd has partnered with CardUp to securely pro…" at bounding box center [273, 290] width 352 height 82
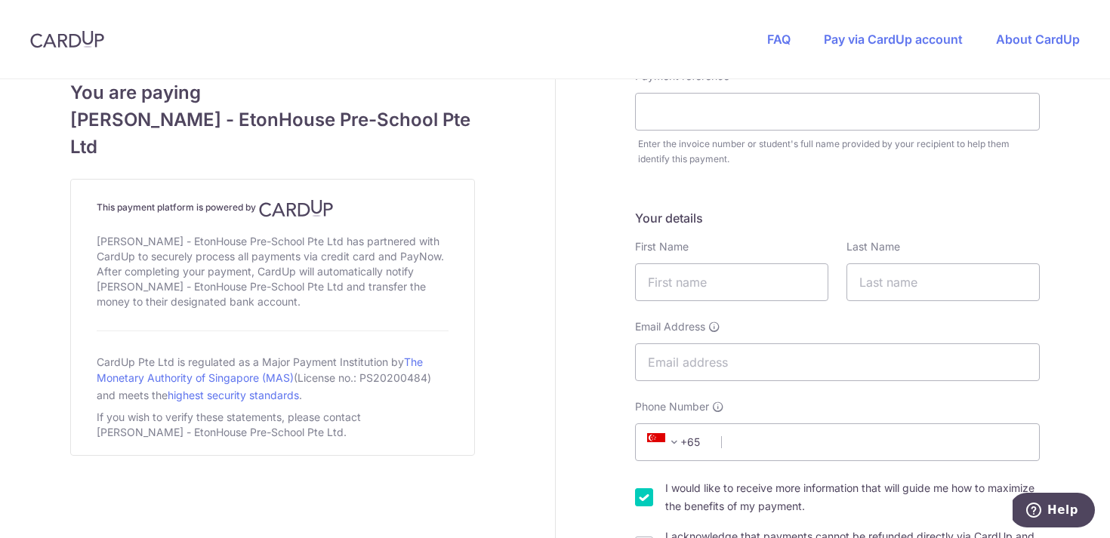
scroll to position [147, 0]
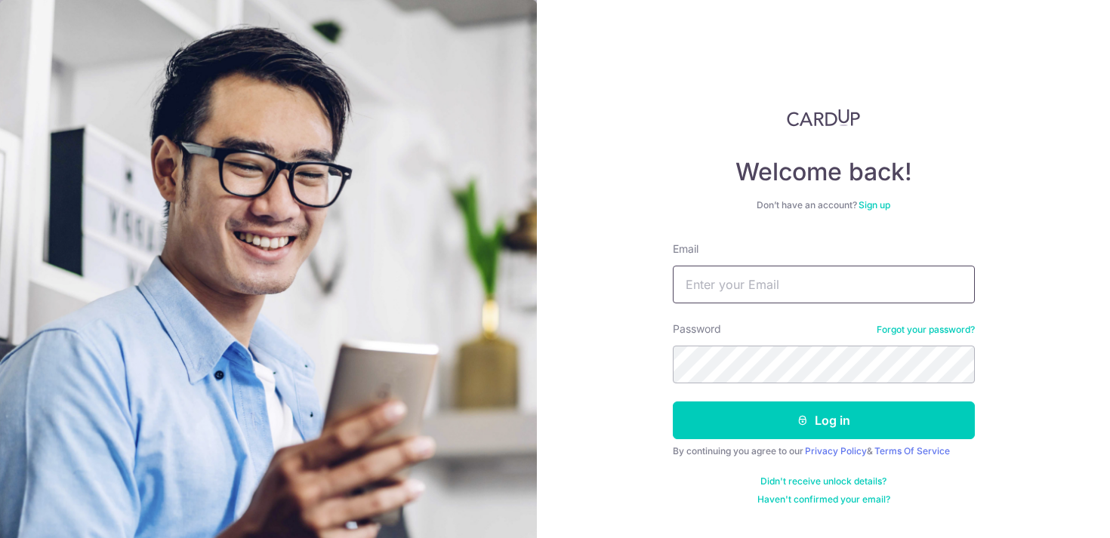
click at [775, 295] on input "Email" at bounding box center [824, 285] width 302 height 38
type input "[EMAIL_ADDRESS][DOMAIN_NAME]"
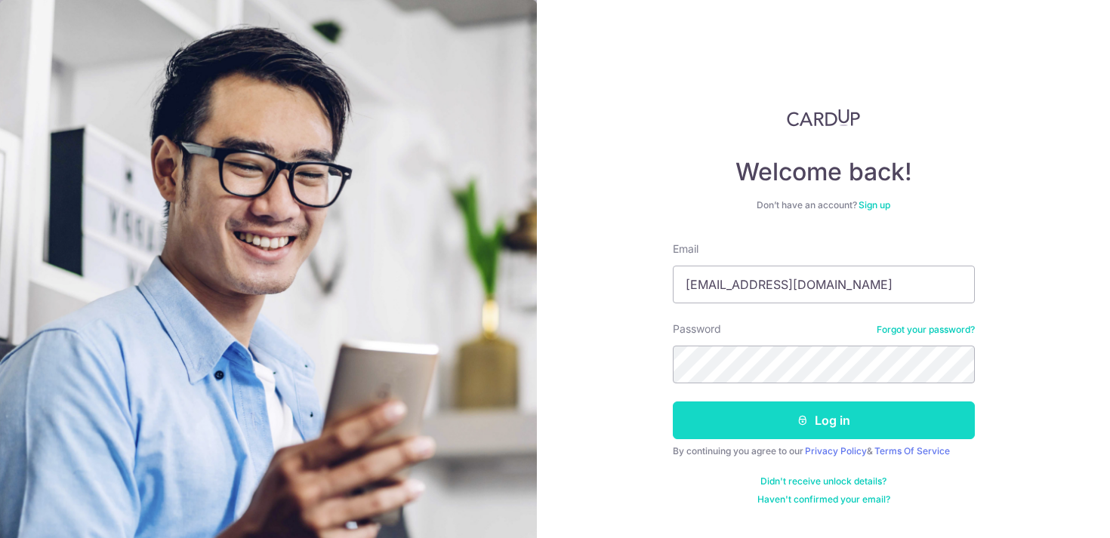
click at [829, 419] on button "Log in" at bounding box center [824, 421] width 302 height 38
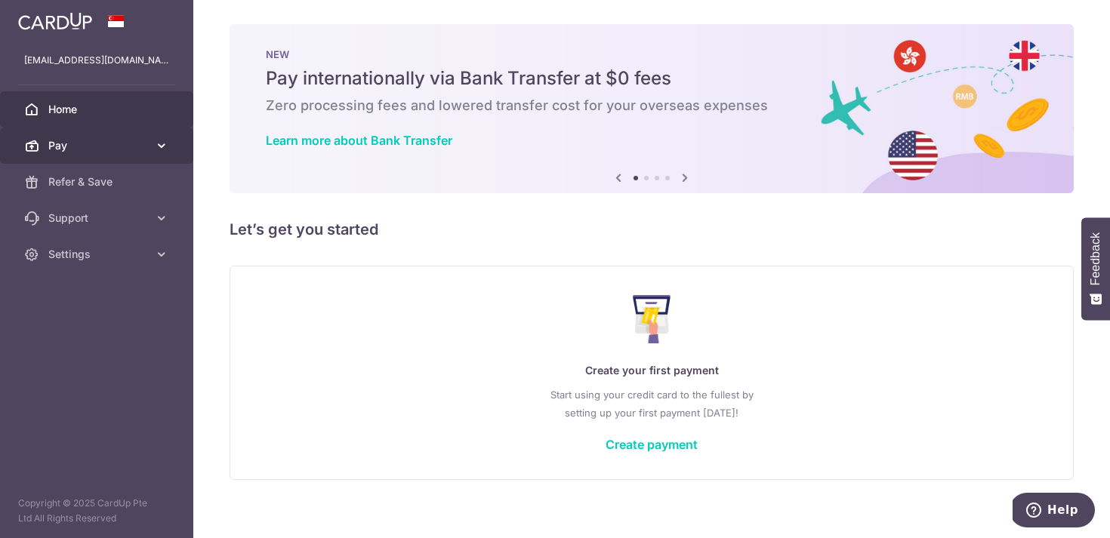
click at [159, 148] on icon at bounding box center [161, 145] width 15 height 15
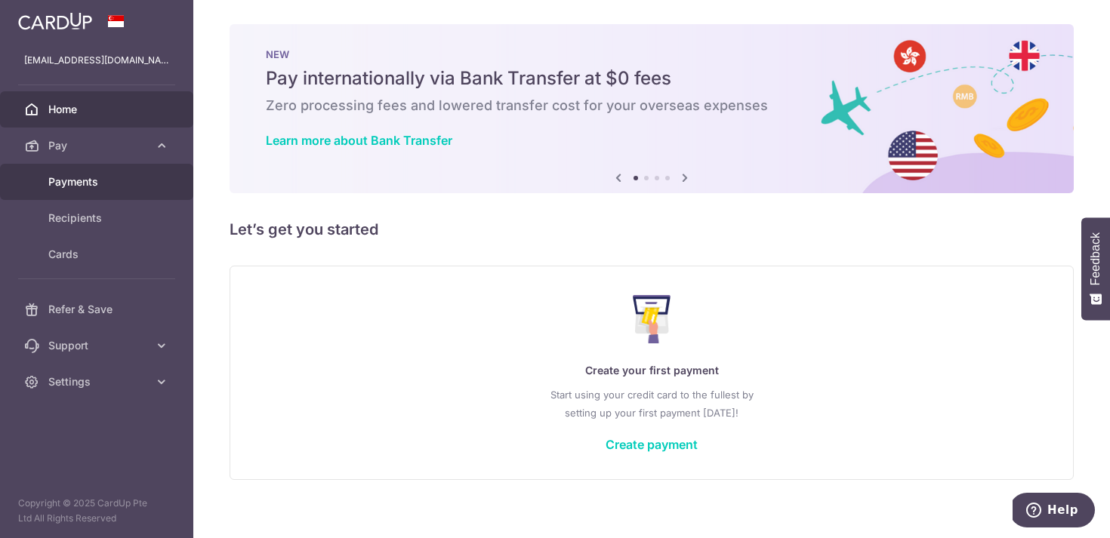
click at [97, 185] on span "Payments" at bounding box center [98, 181] width 100 height 15
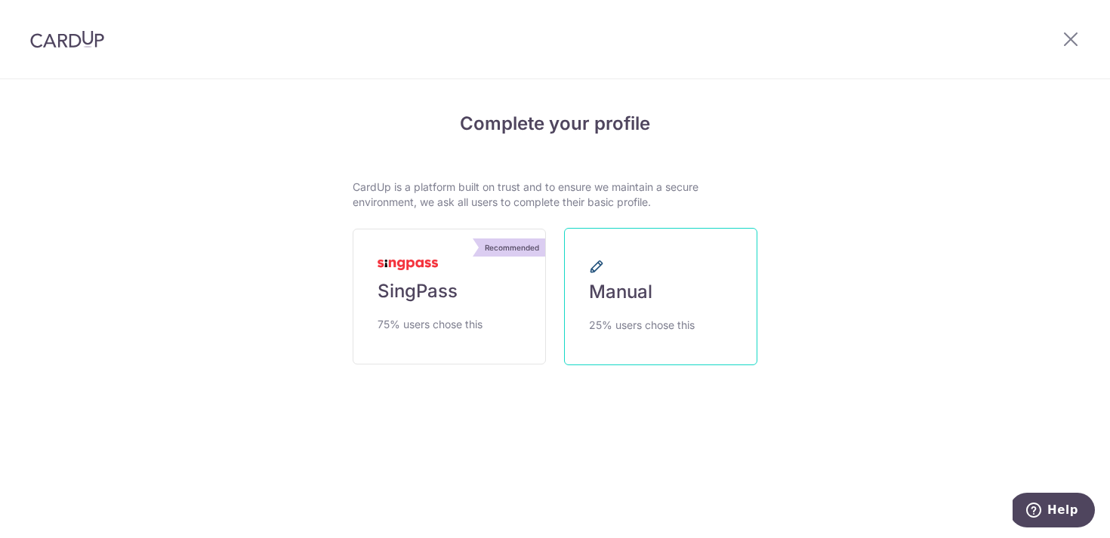
click at [637, 286] on span "Manual" at bounding box center [620, 292] width 63 height 24
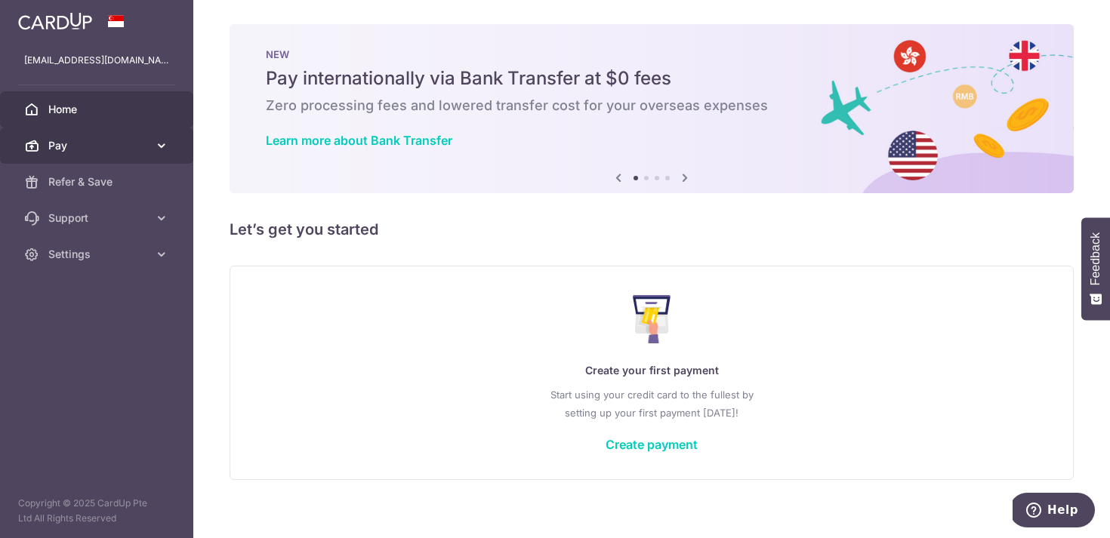
click at [134, 141] on span "Pay" at bounding box center [98, 145] width 100 height 15
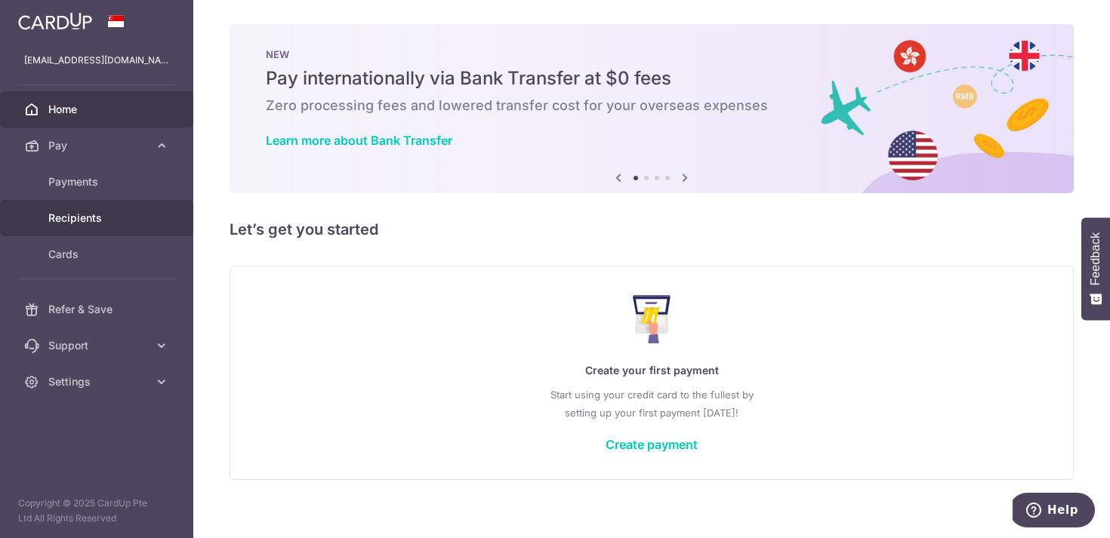
click at [96, 215] on span "Recipients" at bounding box center [98, 218] width 100 height 15
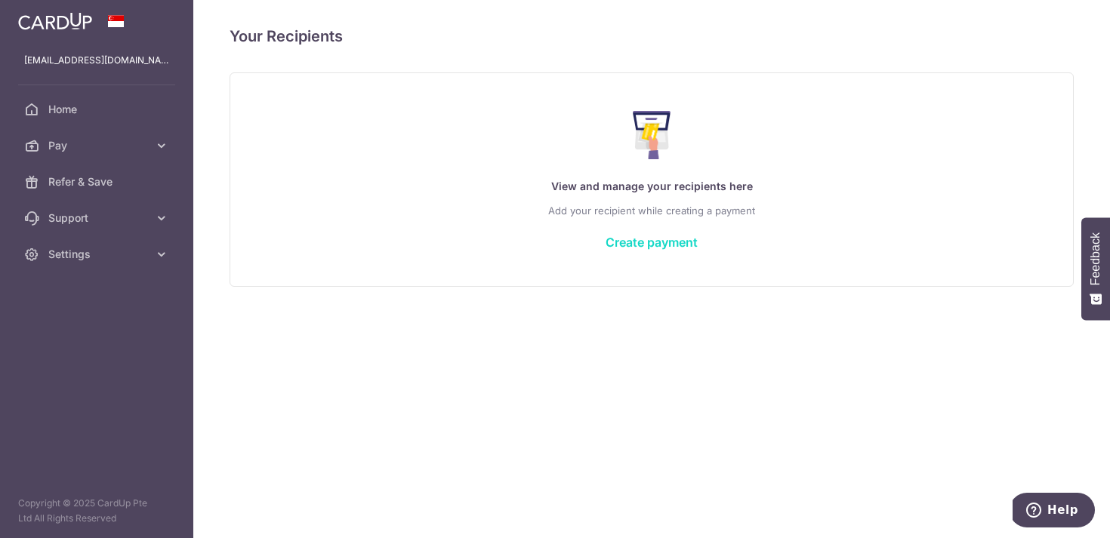
click at [689, 242] on link "Create payment" at bounding box center [652, 242] width 92 height 15
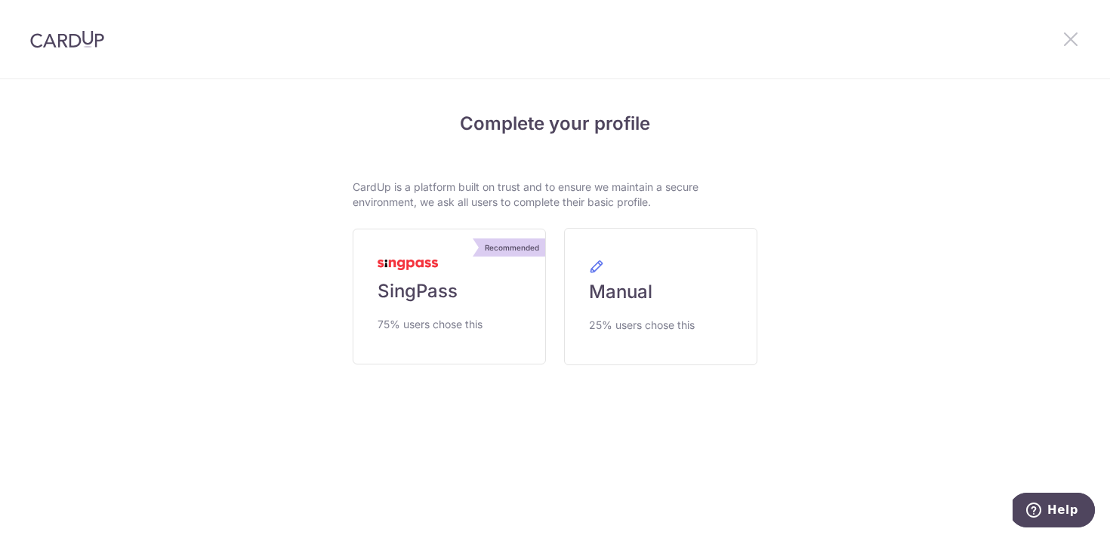
click at [1073, 39] on icon at bounding box center [1071, 38] width 18 height 19
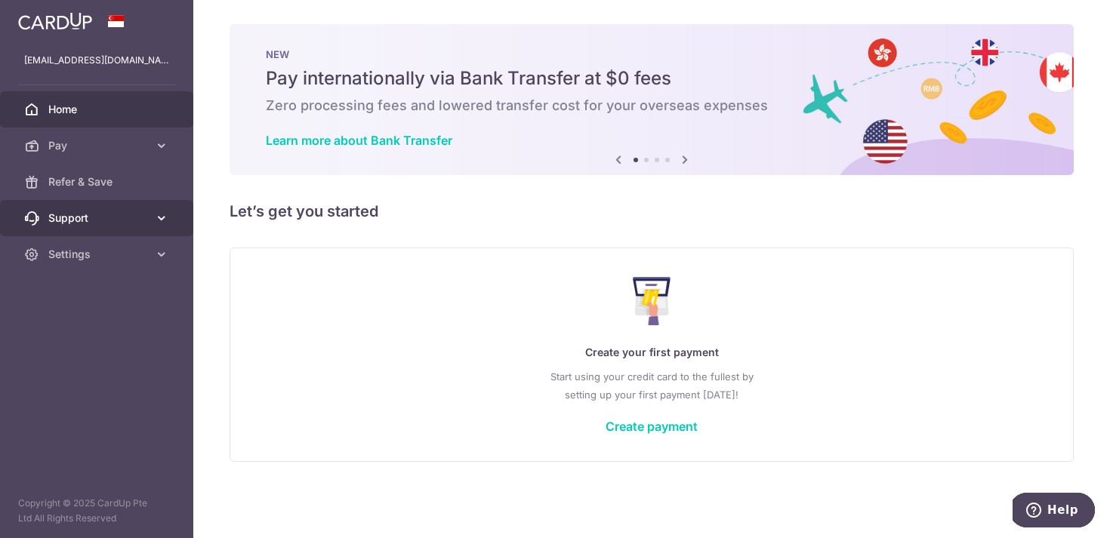
click at [163, 216] on icon at bounding box center [161, 218] width 15 height 15
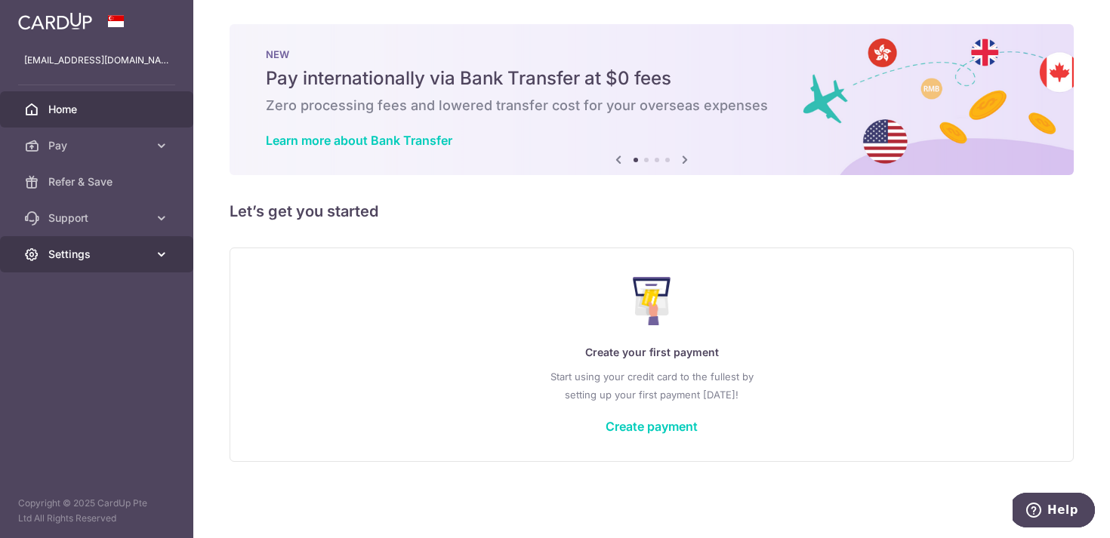
click at [165, 254] on icon at bounding box center [161, 254] width 15 height 15
